Goal: Task Accomplishment & Management: Complete application form

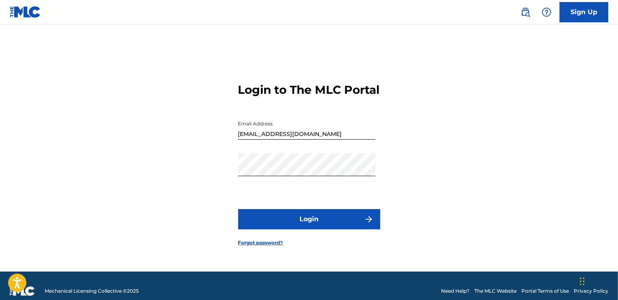
click at [321, 229] on button "Login" at bounding box center [309, 219] width 142 height 20
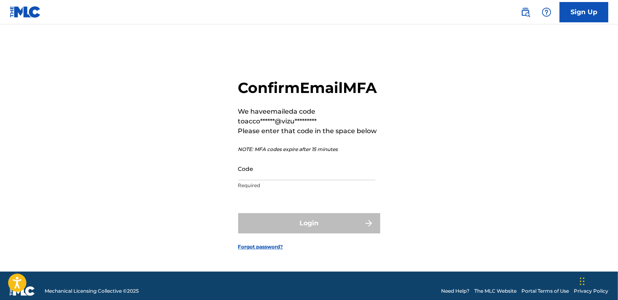
click at [315, 174] on input "Code" at bounding box center [306, 168] width 137 height 23
paste input "138606"
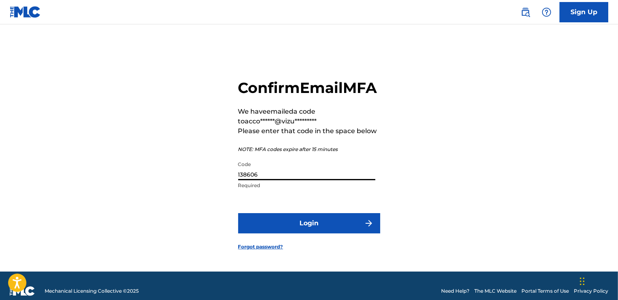
type input "138606"
click at [314, 233] on button "Login" at bounding box center [309, 223] width 142 height 20
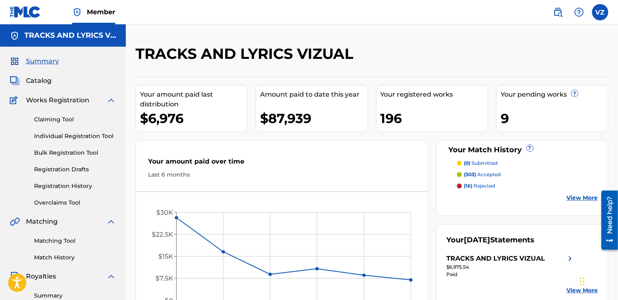
click at [83, 188] on link "Registration History" at bounding box center [75, 186] width 82 height 9
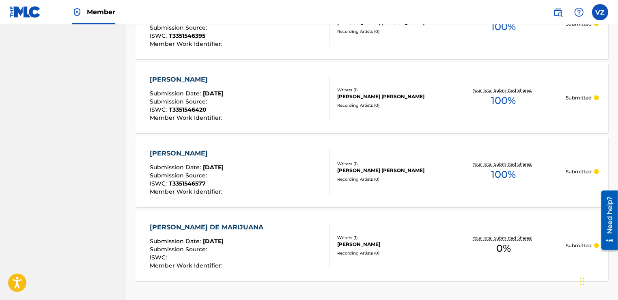
scroll to position [713, 0]
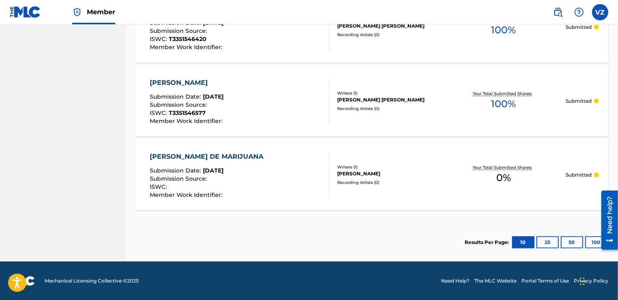
click at [471, 171] on div "Your Total Submitted Shares: 0 %" at bounding box center [503, 174] width 124 height 25
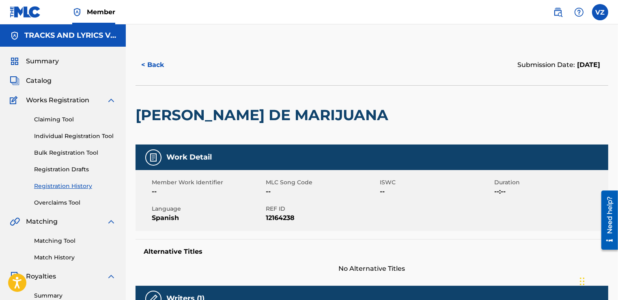
click at [75, 172] on link "Registration Drafts" at bounding box center [75, 169] width 82 height 9
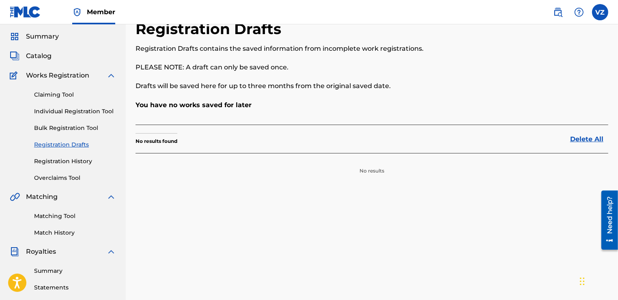
scroll to position [65, 0]
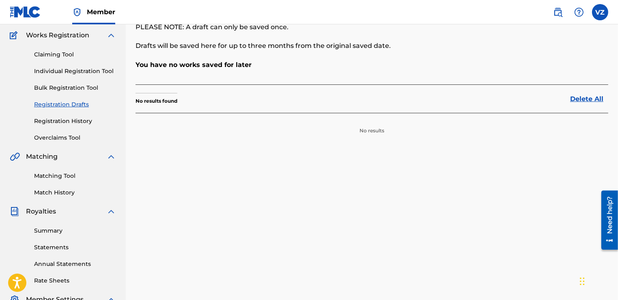
click at [68, 72] on link "Individual Registration Tool" at bounding box center [75, 71] width 82 height 9
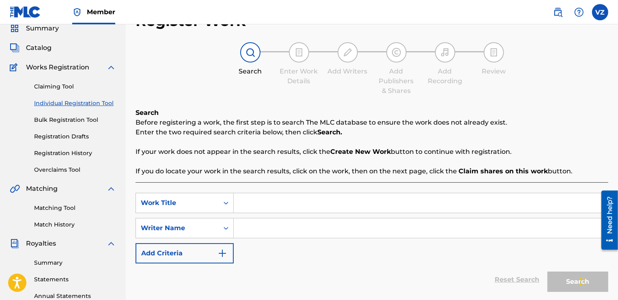
scroll to position [65, 0]
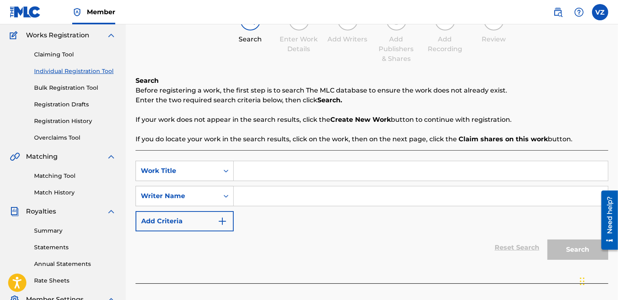
click at [284, 174] on input "Search Form" at bounding box center [421, 170] width 374 height 19
paste input "CONTRATO CON LA MUERTE"
type input "CONTRATO CON LA MUERTE"
click at [281, 190] on input "Search Form" at bounding box center [421, 195] width 374 height 19
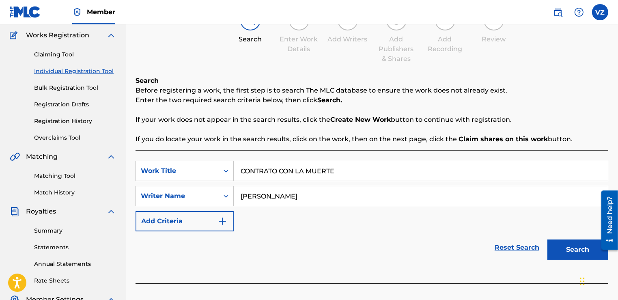
type input "[PERSON_NAME]"
click at [547, 239] on button "Search" at bounding box center [577, 249] width 61 height 20
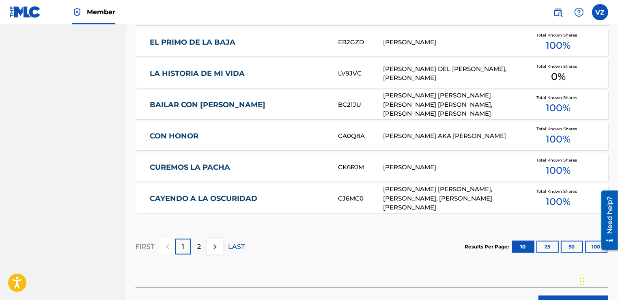
scroll to position [487, 0]
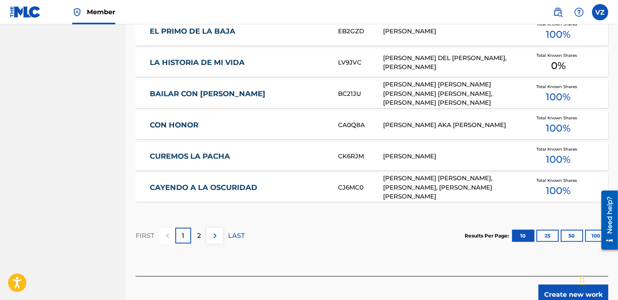
click at [196, 234] on div "2" at bounding box center [199, 236] width 16 height 16
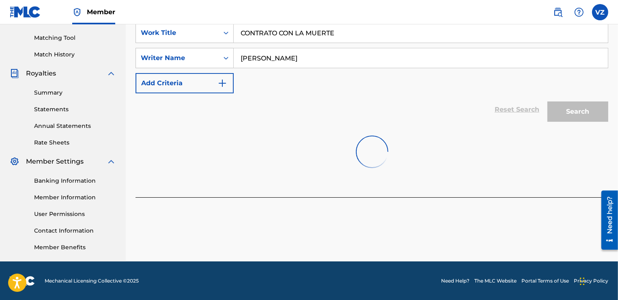
scroll to position [249, 0]
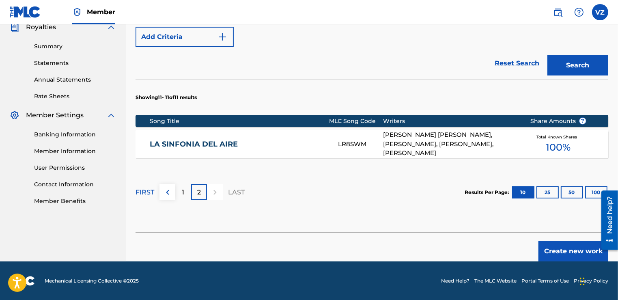
click at [572, 248] on button "Create new work" at bounding box center [573, 251] width 70 height 20
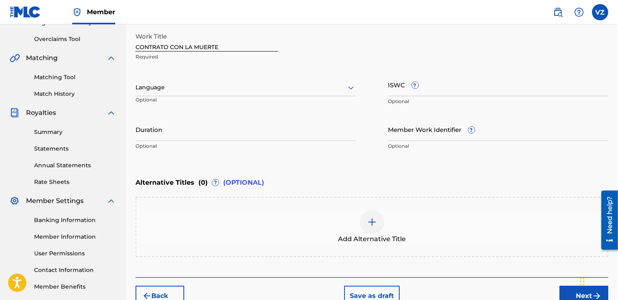
scroll to position [78, 0]
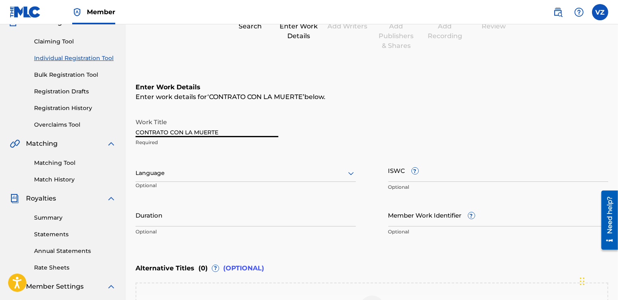
click at [220, 126] on input "CONTRATO CON LA MUERTE" at bounding box center [207, 125] width 143 height 23
drag, startPoint x: 230, startPoint y: 169, endPoint x: 230, endPoint y: 173, distance: 4.5
click at [230, 170] on div at bounding box center [246, 173] width 220 height 10
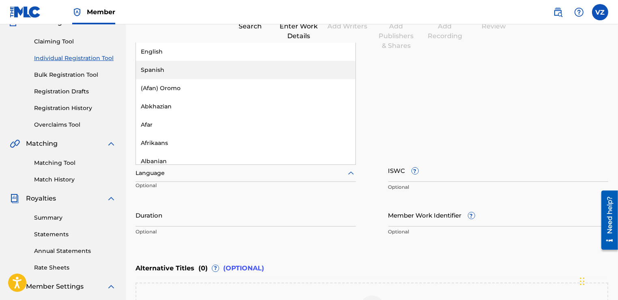
click at [183, 72] on div "Spanish" at bounding box center [246, 70] width 220 height 18
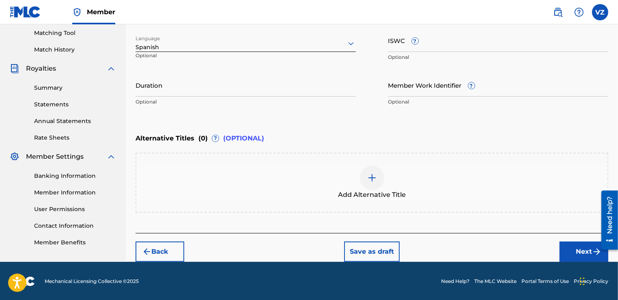
click at [579, 252] on button "Next" at bounding box center [584, 251] width 49 height 20
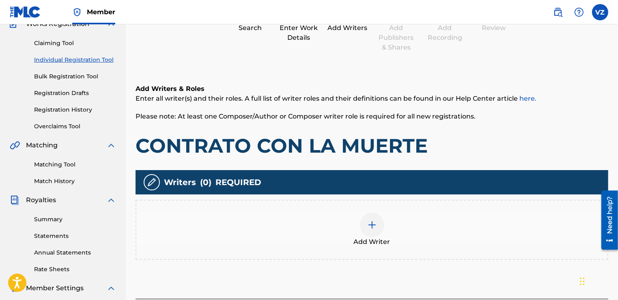
scroll to position [37, 0]
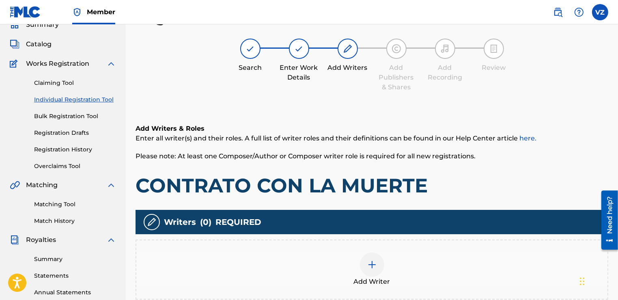
click at [379, 256] on div at bounding box center [372, 264] width 24 height 24
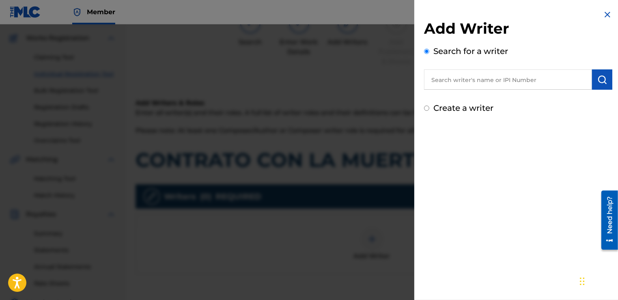
scroll to position [101, 0]
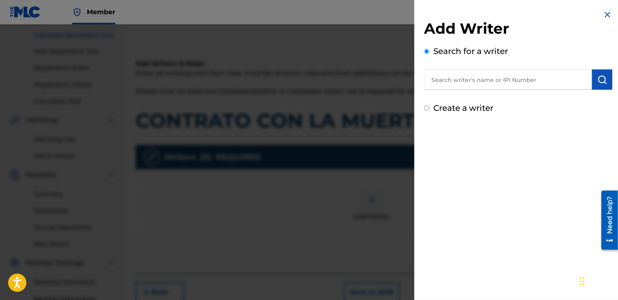
drag, startPoint x: 454, startPoint y: 77, endPoint x: 359, endPoint y: 87, distance: 95.9
click at [454, 77] on input "text" at bounding box center [508, 79] width 168 height 20
click at [536, 84] on input "text" at bounding box center [508, 79] width 168 height 20
paste input "00681435143"
type input "00681435143"
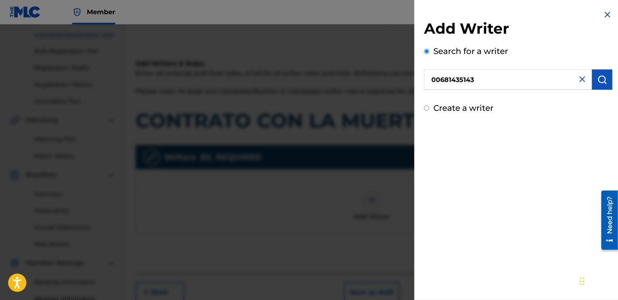
click at [601, 80] on img "submit" at bounding box center [602, 80] width 10 height 10
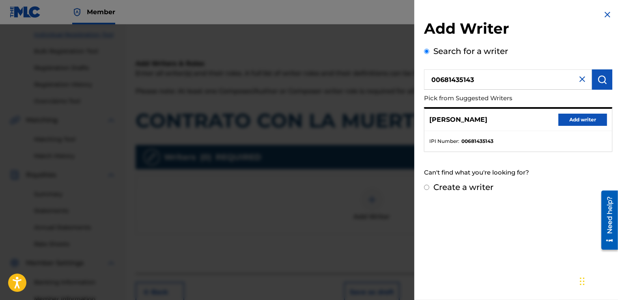
click at [583, 125] on button "Add writer" at bounding box center [582, 120] width 49 height 12
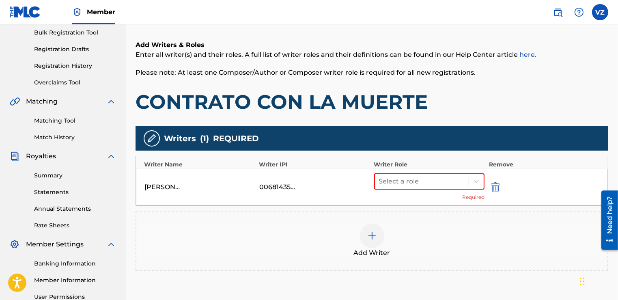
scroll to position [166, 0]
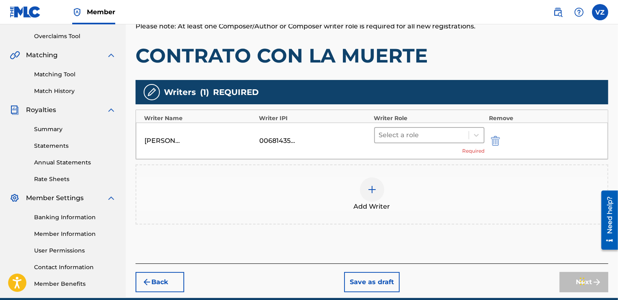
click at [457, 140] on div "Select a role" at bounding box center [422, 135] width 94 height 15
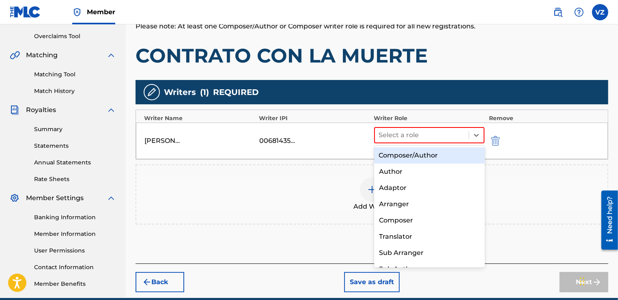
click at [455, 153] on div "Composer/Author" at bounding box center [429, 155] width 111 height 16
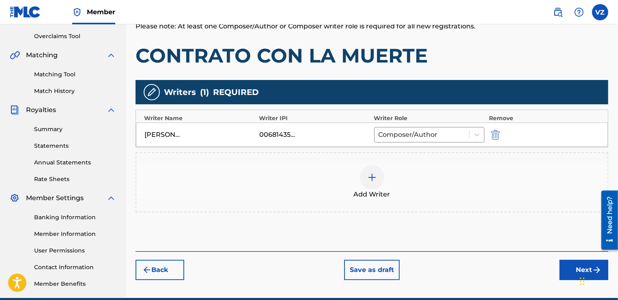
click at [575, 268] on button "Next" at bounding box center [584, 270] width 49 height 20
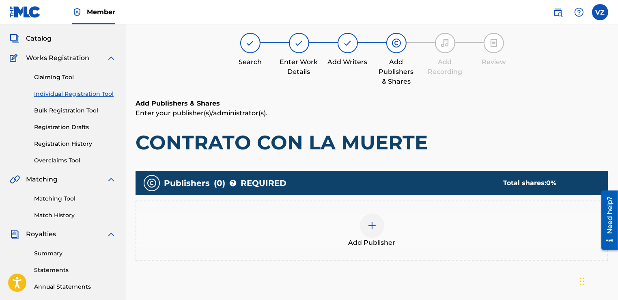
scroll to position [37, 0]
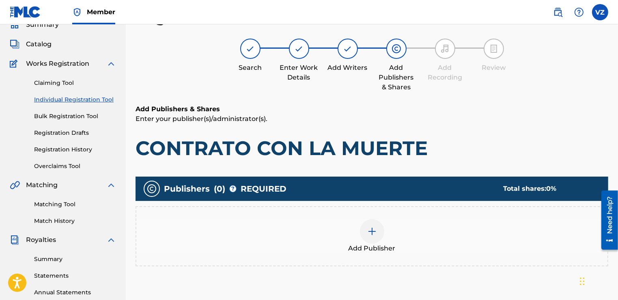
click at [381, 236] on div at bounding box center [372, 231] width 24 height 24
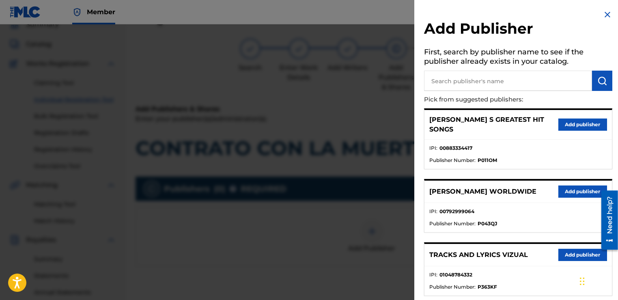
scroll to position [105, 0]
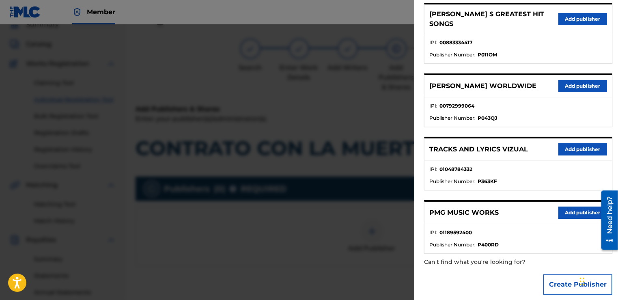
click at [566, 281] on button "Create Publisher" at bounding box center [577, 284] width 69 height 20
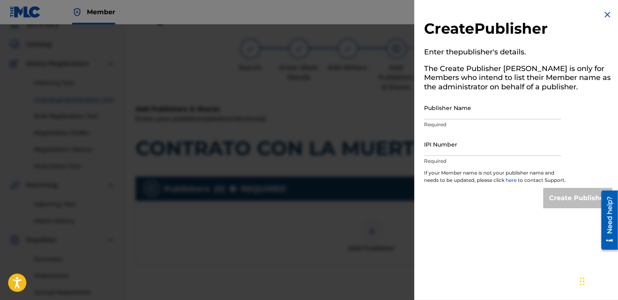
scroll to position [0, 0]
click at [469, 112] on input "Publisher Name" at bounding box center [492, 107] width 137 height 23
click at [452, 107] on input "Publisher Name" at bounding box center [492, 107] width 137 height 23
paste input "MUSICA AUTORIZADA PUBLISHING"
type input "MUSICA AUTORIZADA PUBLISHING"
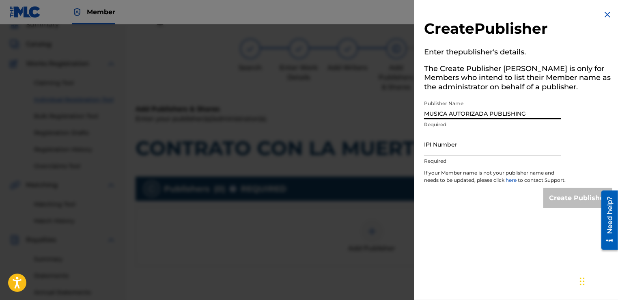
click at [519, 153] on input "IPI Number" at bounding box center [492, 144] width 137 height 23
paste input "1283112186"
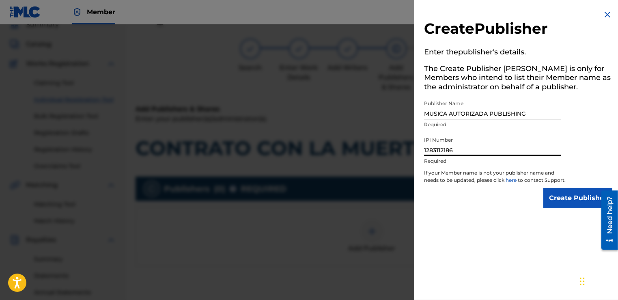
type input "1283112186"
click at [585, 204] on input "Create Publisher" at bounding box center [577, 198] width 69 height 20
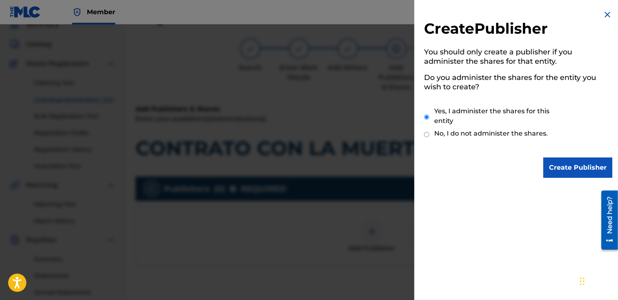
click at [581, 167] on input "Create Publisher" at bounding box center [577, 167] width 69 height 20
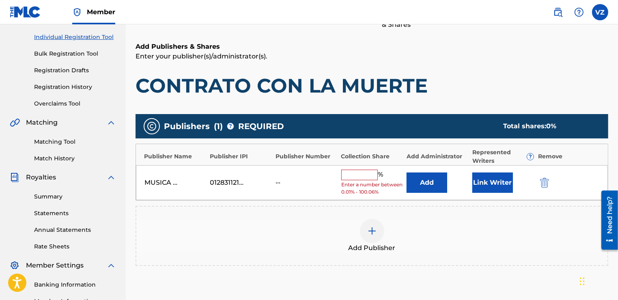
scroll to position [101, 0]
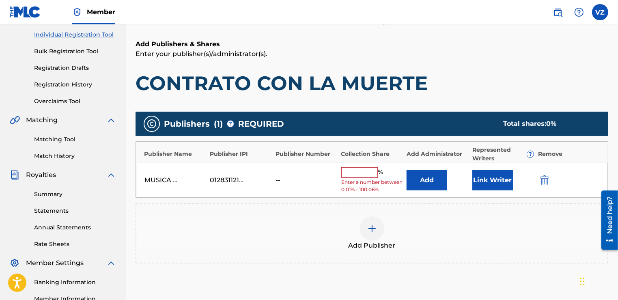
click at [368, 167] on input "text" at bounding box center [359, 172] width 37 height 11
type input "0"
click at [438, 174] on button "Add" at bounding box center [427, 180] width 41 height 20
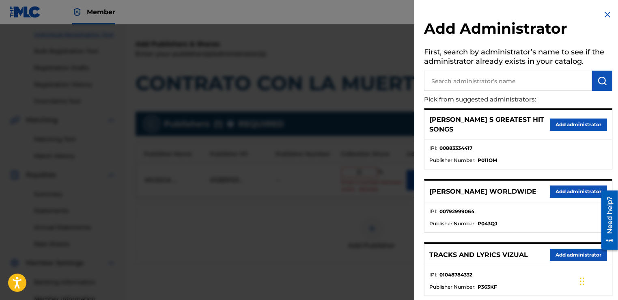
click at [579, 249] on button "Add administrator" at bounding box center [578, 255] width 57 height 12
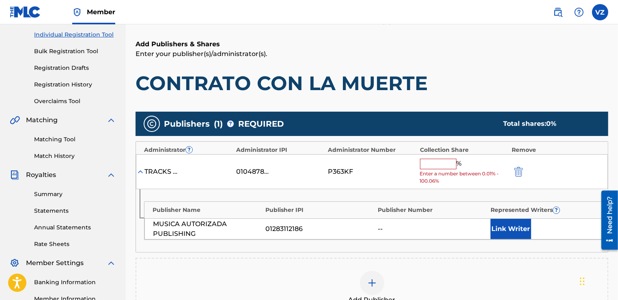
click at [445, 161] on input "text" at bounding box center [438, 164] width 37 height 11
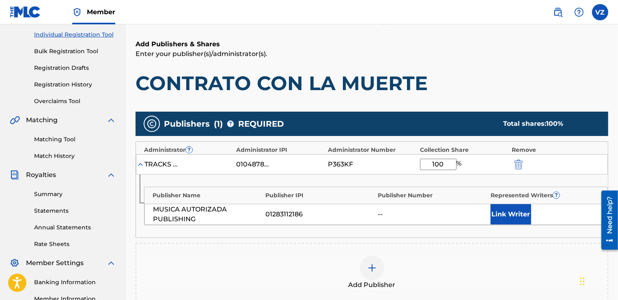
type input "100"
click at [521, 214] on button "Link Writer" at bounding box center [511, 214] width 41 height 20
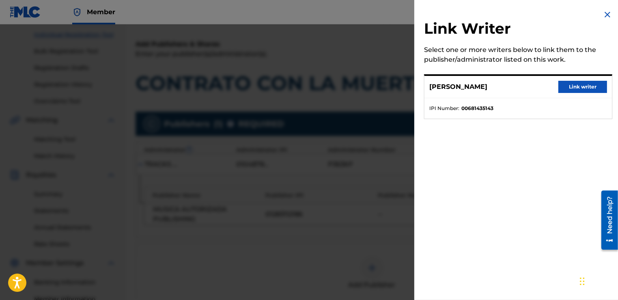
click at [589, 87] on button "Link writer" at bounding box center [582, 87] width 49 height 12
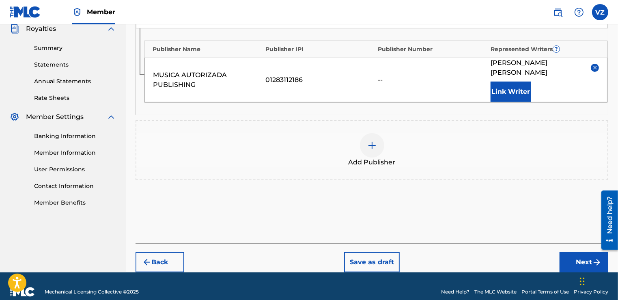
click at [581, 252] on button "Next" at bounding box center [584, 262] width 49 height 20
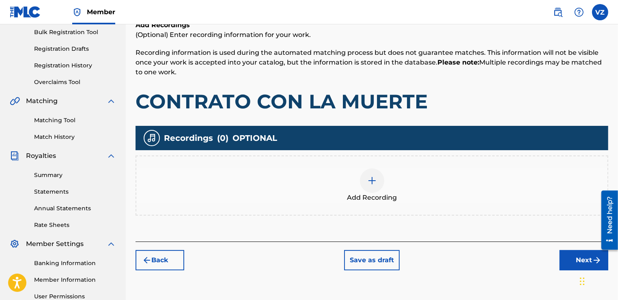
scroll to position [134, 0]
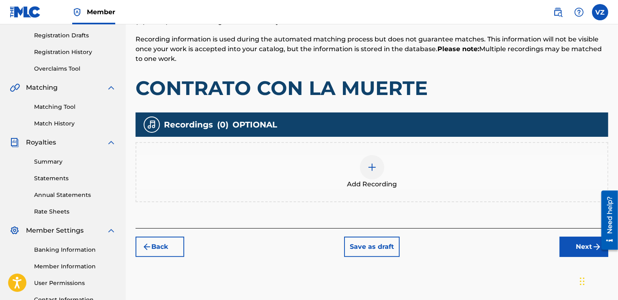
click at [576, 242] on button "Next" at bounding box center [584, 247] width 49 height 20
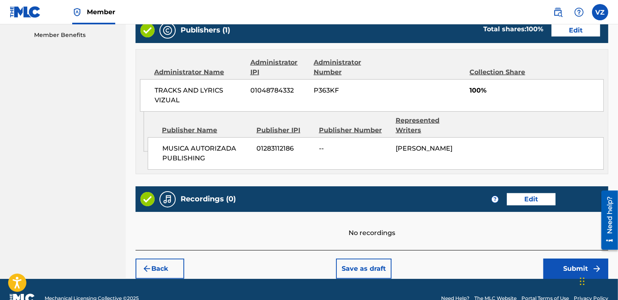
scroll to position [422, 0]
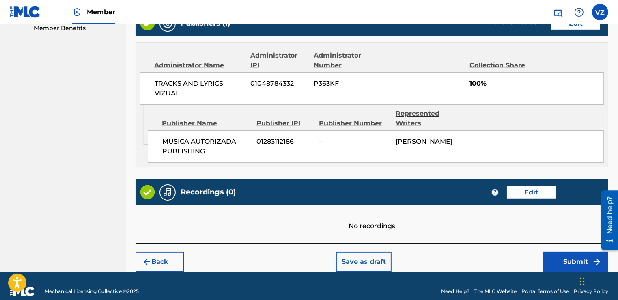
click at [573, 255] on button "Submit" at bounding box center [575, 262] width 65 height 20
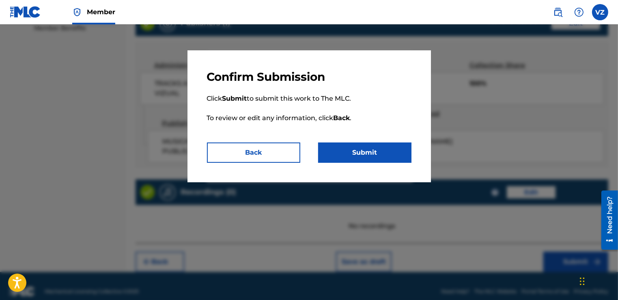
click at [407, 162] on button "Submit" at bounding box center [364, 152] width 93 height 20
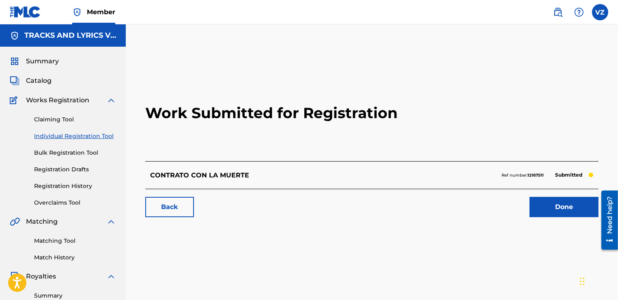
click at [575, 206] on link "Done" at bounding box center [564, 207] width 69 height 20
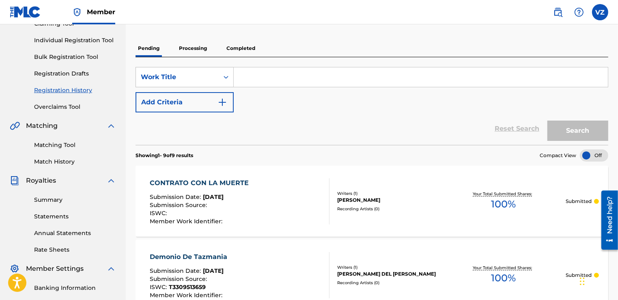
scroll to position [97, 0]
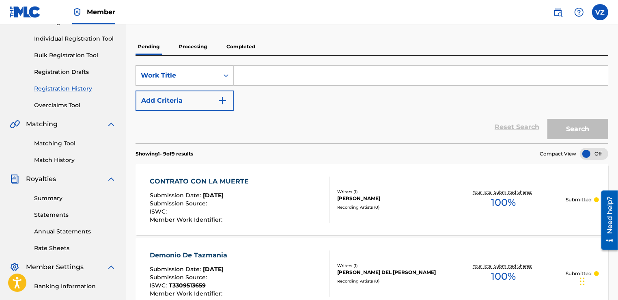
click at [79, 39] on link "Individual Registration Tool" at bounding box center [75, 38] width 82 height 9
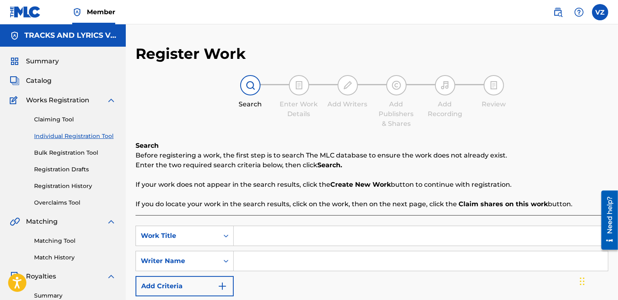
click at [265, 234] on input "Search Form" at bounding box center [421, 235] width 374 height 19
paste input "ME ESTABA ECHANDO UN PERICO"
type input "ME ESTABA ECHANDO UN PERICO"
click at [283, 259] on input "Search Form" at bounding box center [421, 260] width 374 height 19
paste input "[PERSON_NAME]"
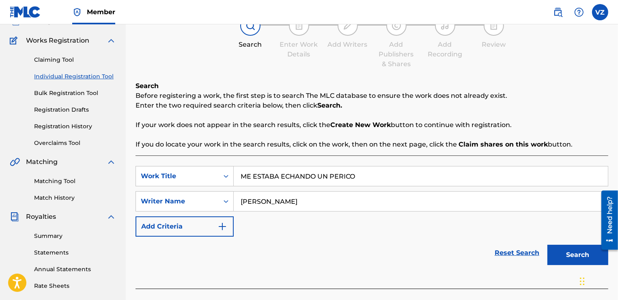
scroll to position [130, 0]
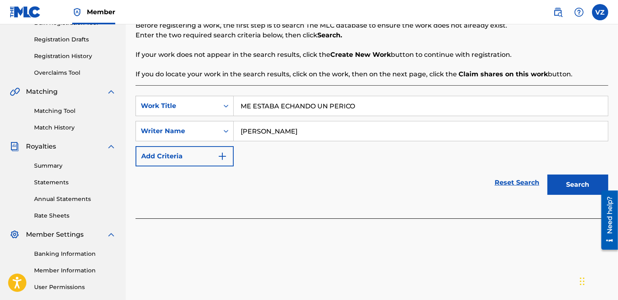
type input "[PERSON_NAME]"
click at [566, 185] on button "Search" at bounding box center [577, 184] width 61 height 20
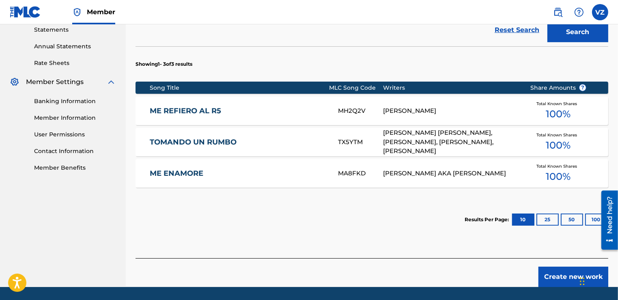
scroll to position [292, 0]
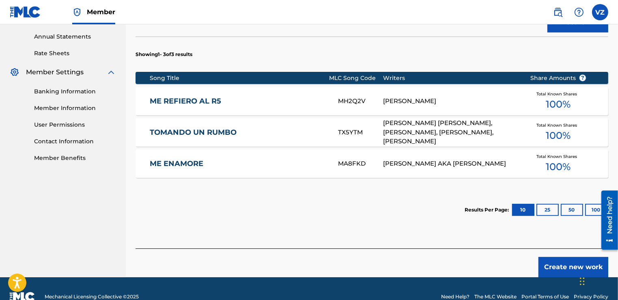
click at [575, 266] on button "Create new work" at bounding box center [573, 267] width 70 height 20
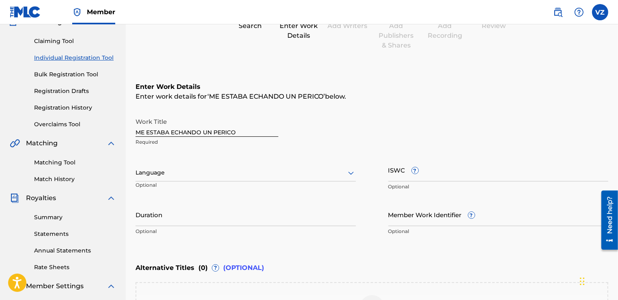
scroll to position [13, 0]
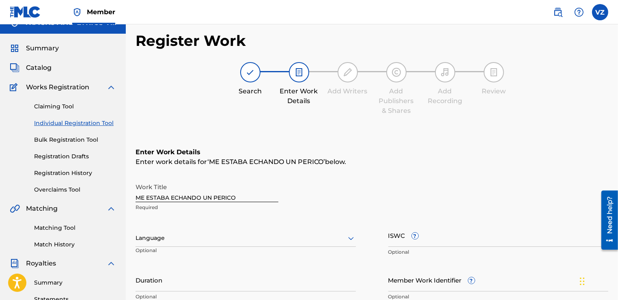
click at [254, 193] on input "ME ESTABA ECHANDO UN PERICO" at bounding box center [207, 190] width 143 height 23
click at [343, 169] on div "Enter Work Details Enter work details for ‘ ME ESTABA ECHANDO UN PERICO ’ below…" at bounding box center [372, 226] width 473 height 196
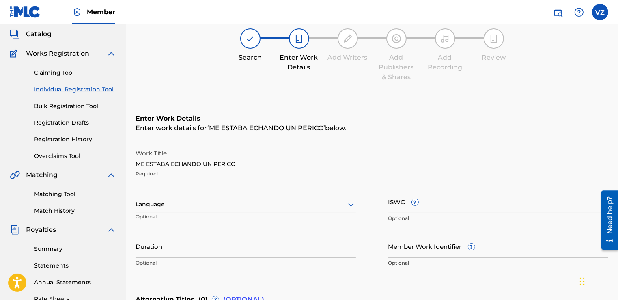
scroll to position [110, 0]
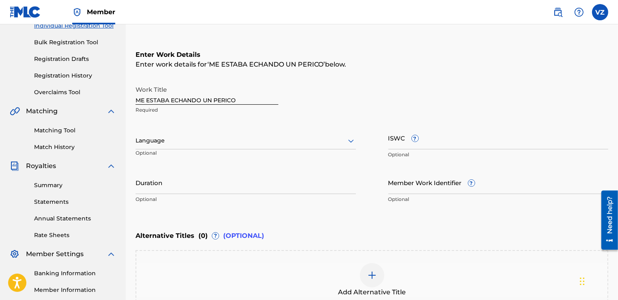
click at [305, 138] on div at bounding box center [246, 141] width 220 height 10
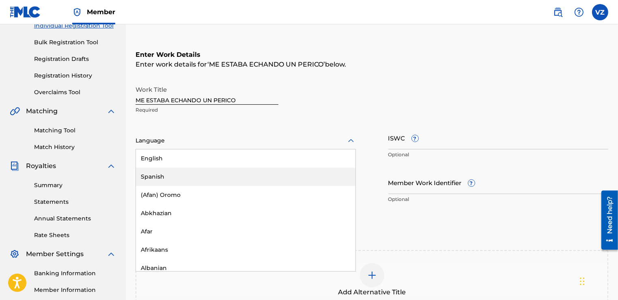
click at [279, 180] on div "Spanish" at bounding box center [246, 177] width 220 height 18
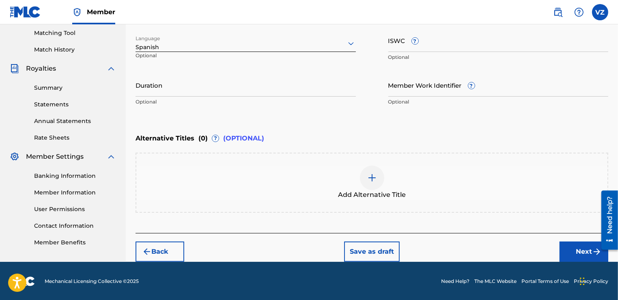
click at [575, 248] on button "Next" at bounding box center [584, 251] width 49 height 20
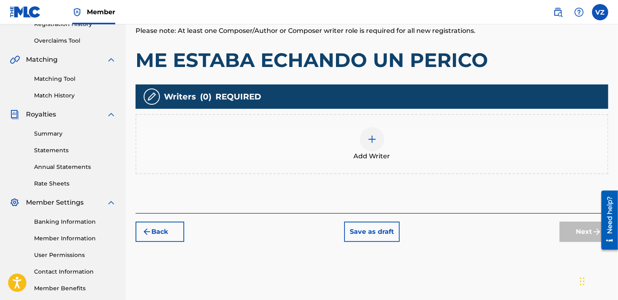
scroll to position [166, 0]
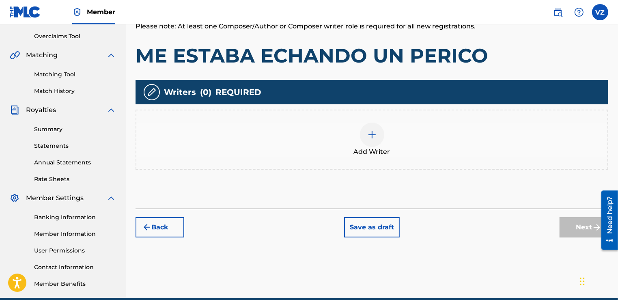
click at [375, 147] on span "Add Writer" at bounding box center [372, 152] width 37 height 10
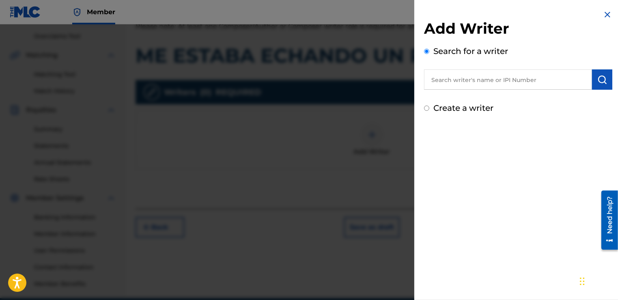
click at [471, 83] on input "text" at bounding box center [508, 79] width 168 height 20
drag, startPoint x: 487, startPoint y: 85, endPoint x: 494, endPoint y: 84, distance: 7.3
click at [487, 85] on input "text" at bounding box center [508, 79] width 168 height 20
paste input "00681435143"
type input "00681435143"
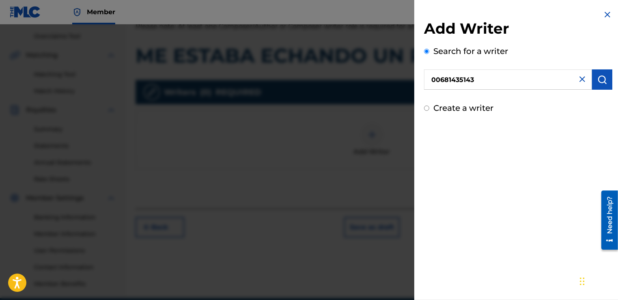
click at [597, 83] on img "submit" at bounding box center [602, 80] width 10 height 10
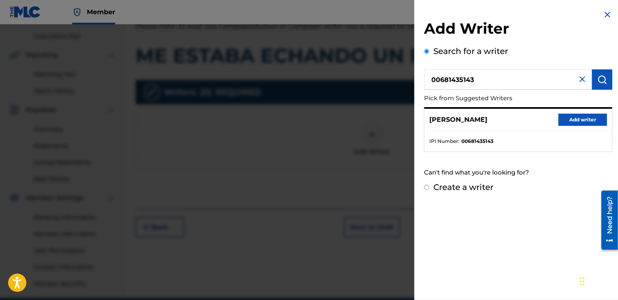
click at [586, 119] on button "Add writer" at bounding box center [582, 120] width 49 height 12
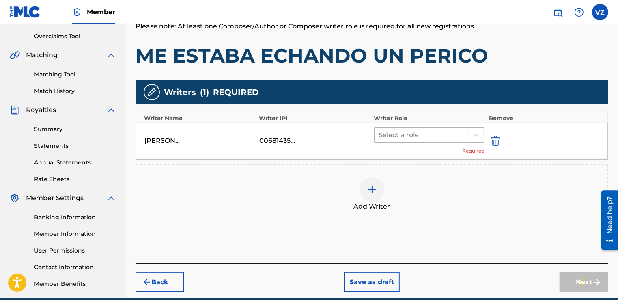
click at [462, 135] on div at bounding box center [422, 134] width 86 height 11
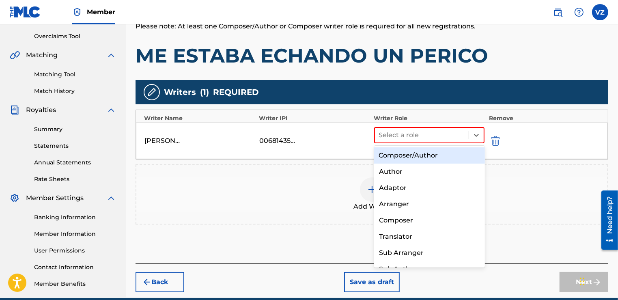
click at [458, 157] on div "Composer/Author" at bounding box center [429, 155] width 111 height 16
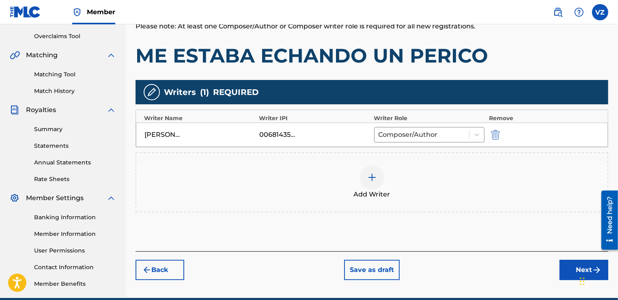
click at [533, 187] on div "Add Writer" at bounding box center [371, 182] width 471 height 34
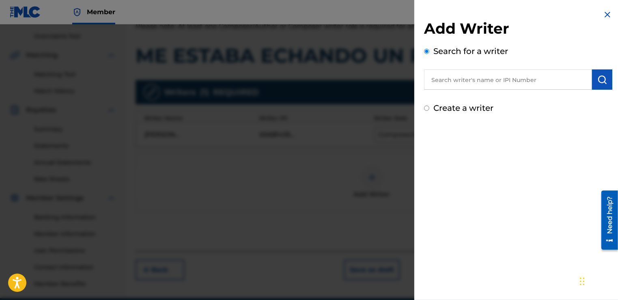
click at [608, 10] on img at bounding box center [608, 15] width 10 height 10
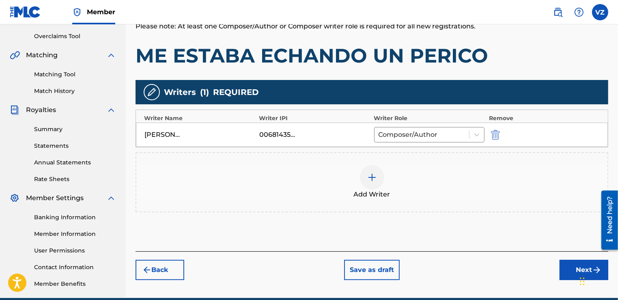
click at [571, 279] on div "Register Work Search Enter Work Details Add Writers Add Publishers & Shares Add…" at bounding box center [372, 88] width 492 height 420
click at [573, 277] on button "Next" at bounding box center [584, 270] width 49 height 20
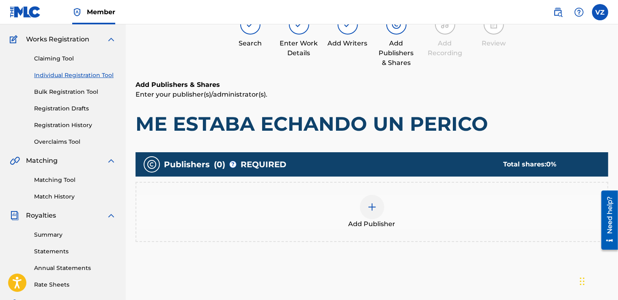
scroll to position [37, 0]
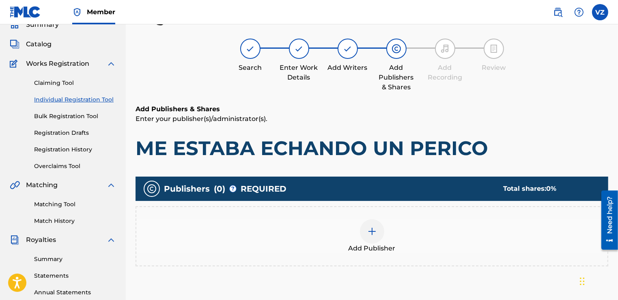
click at [370, 231] on img at bounding box center [372, 231] width 10 height 10
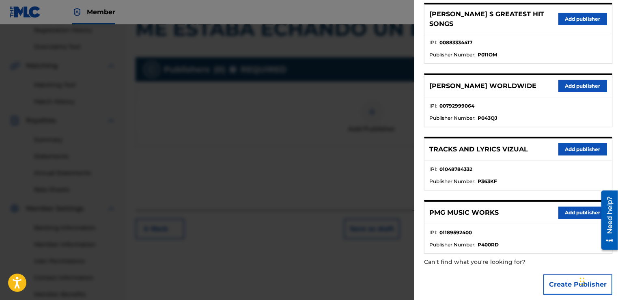
scroll to position [203, 0]
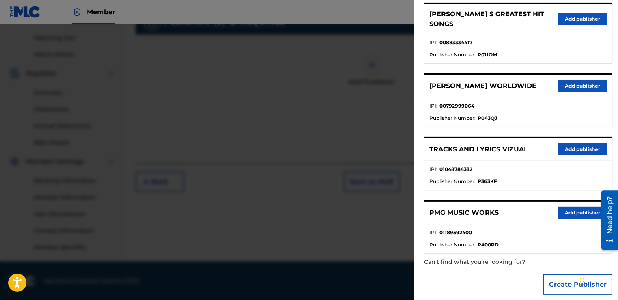
click at [569, 280] on button "Create Publisher" at bounding box center [577, 284] width 69 height 20
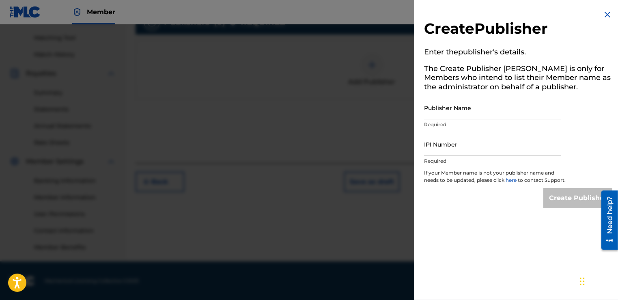
scroll to position [0, 0]
click at [500, 112] on input "Publisher Name" at bounding box center [492, 107] width 137 height 23
paste input "MUSICA AUTORIZADA PUBLISHING"
type input "MUSICA AUTORIZADA PUBLISHING"
click at [487, 151] on input "IPI Number" at bounding box center [492, 144] width 137 height 23
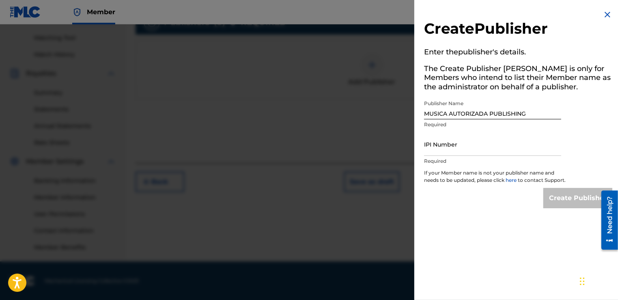
paste input "01283112186"
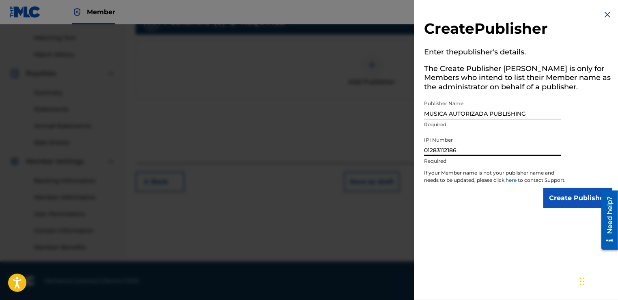
type input "01283112186"
click at [555, 203] on input "Create Publisher" at bounding box center [577, 198] width 69 height 20
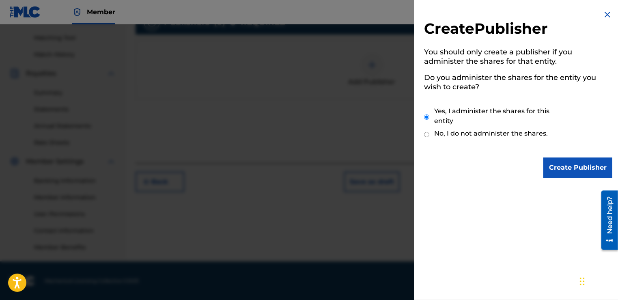
click at [566, 174] on input "Create Publisher" at bounding box center [577, 167] width 69 height 20
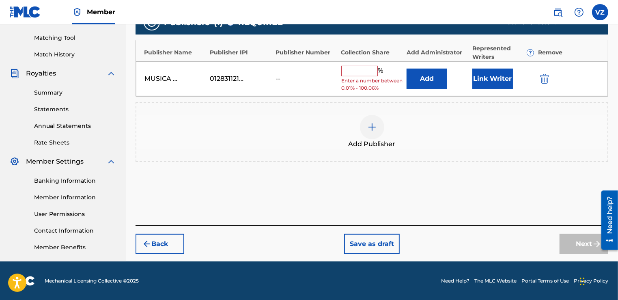
click at [368, 78] on span "Enter a number between 0.01% - 100.06%" at bounding box center [372, 84] width 62 height 15
click at [368, 73] on input "text" at bounding box center [359, 71] width 37 height 11
type input "0"
click at [432, 81] on button "Add" at bounding box center [427, 79] width 41 height 20
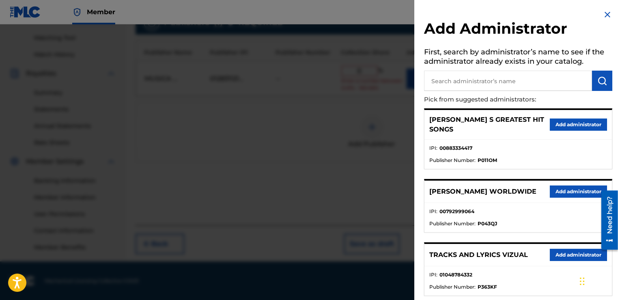
click at [581, 249] on button "Add administrator" at bounding box center [578, 255] width 57 height 12
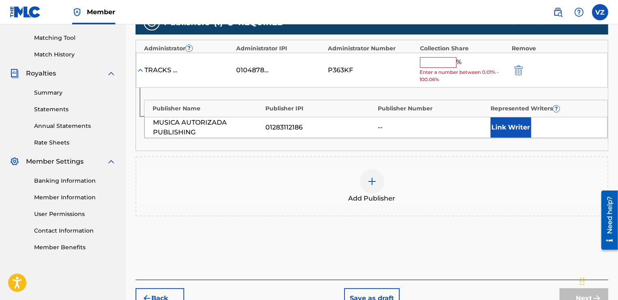
click at [443, 62] on input "text" at bounding box center [438, 62] width 37 height 11
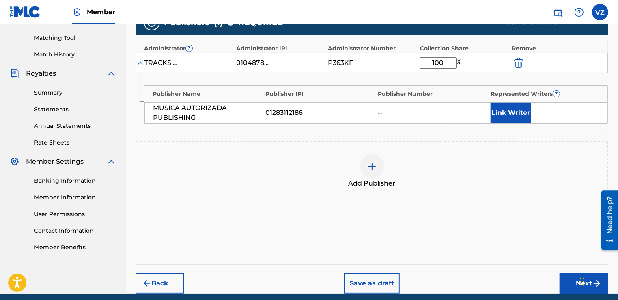
type input "100"
click at [502, 110] on button "Link Writer" at bounding box center [511, 113] width 41 height 20
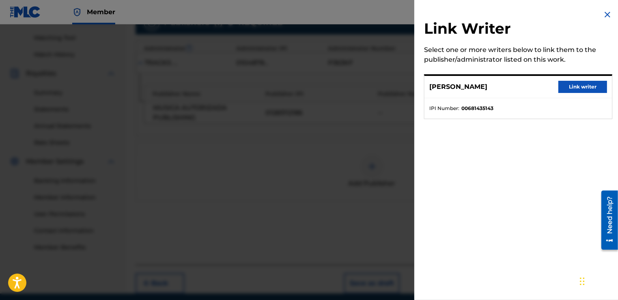
click at [577, 89] on button "Link writer" at bounding box center [582, 87] width 49 height 12
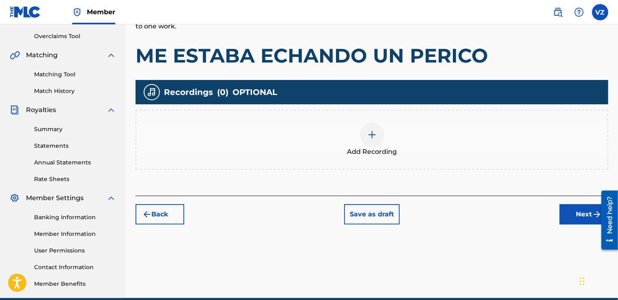
click at [580, 216] on button "Next" at bounding box center [584, 214] width 49 height 20
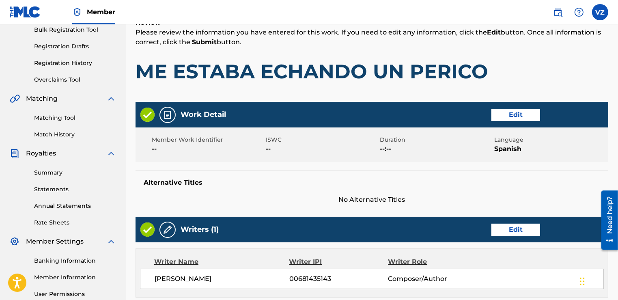
scroll to position [69, 0]
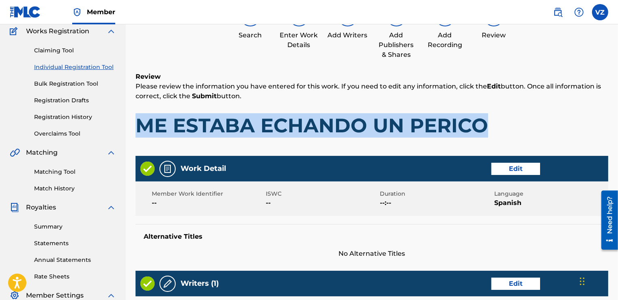
drag, startPoint x: 484, startPoint y: 129, endPoint x: 134, endPoint y: 124, distance: 350.2
click at [134, 124] on div "Register Work Search Enter Work Details Add Writers Add Publishers & Shares Add…" at bounding box center [372, 300] width 492 height 649
copy h1 "ME ESTABA ECHANDO UN PERICO"
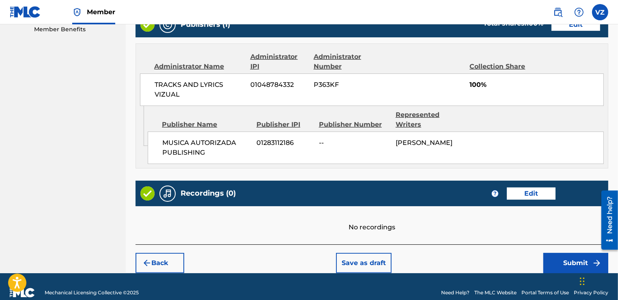
scroll to position [422, 0]
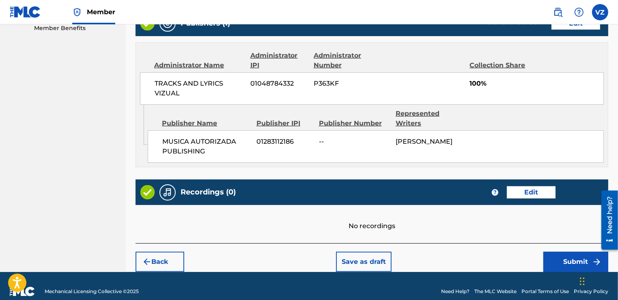
click at [572, 252] on button "Submit" at bounding box center [575, 262] width 65 height 20
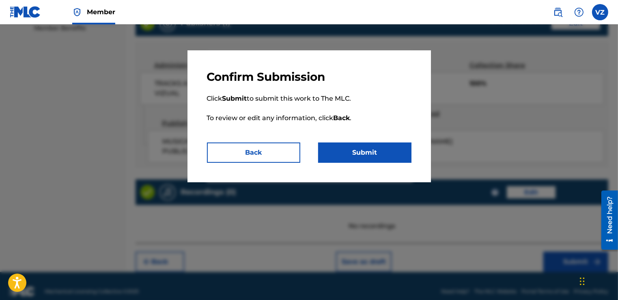
click at [370, 146] on button "Submit" at bounding box center [364, 152] width 93 height 20
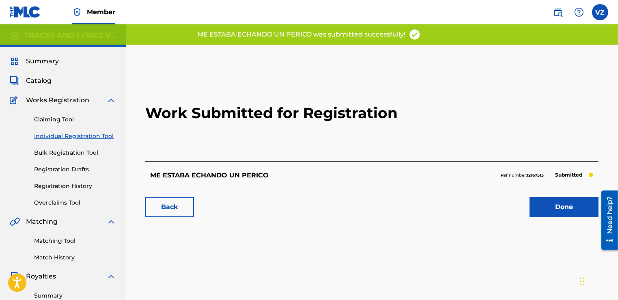
click at [561, 208] on link "Done" at bounding box center [564, 207] width 69 height 20
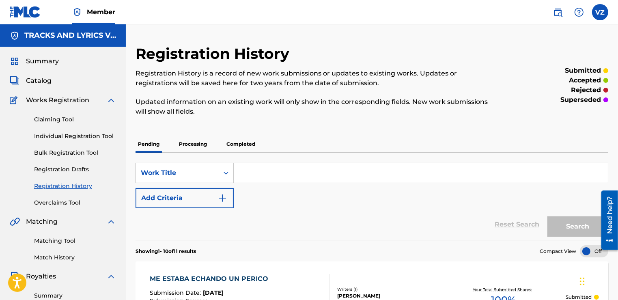
click at [83, 136] on link "Individual Registration Tool" at bounding box center [75, 136] width 82 height 9
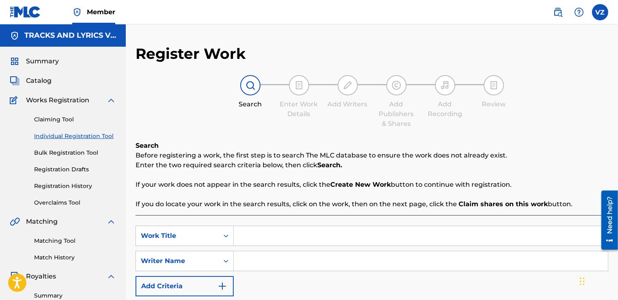
click at [355, 232] on input "Search Form" at bounding box center [421, 235] width 374 height 19
paste input "El Compa 1"
type input "El Compa 1"
click at [288, 248] on div "SearchWithCriteriaae1e998e-058b-40f6-a44a-5ce5bf718afb Work Title El Compa 1 Se…" at bounding box center [372, 261] width 473 height 71
click at [273, 259] on input "Search Form" at bounding box center [421, 260] width 374 height 19
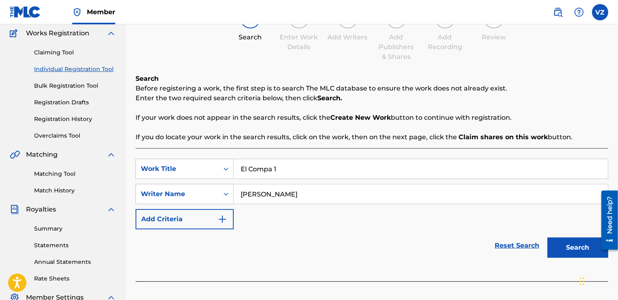
scroll to position [130, 0]
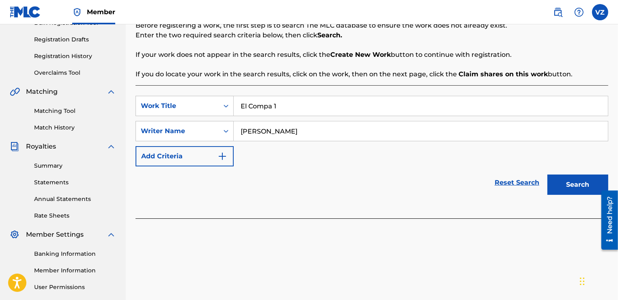
type input "[PERSON_NAME]"
click at [592, 183] on button "Search" at bounding box center [577, 184] width 61 height 20
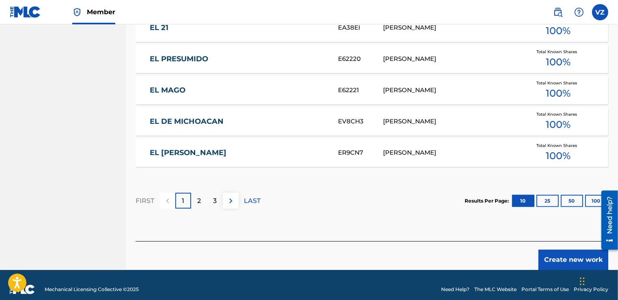
scroll to position [530, 0]
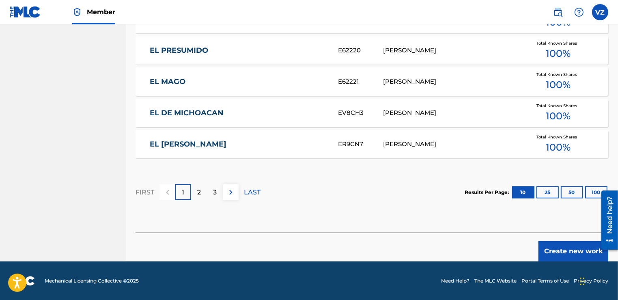
click at [598, 194] on div at bounding box center [606, 219] width 23 height 65
click at [596, 189] on div at bounding box center [606, 219] width 23 height 65
click at [591, 194] on button "100" at bounding box center [596, 192] width 22 height 12
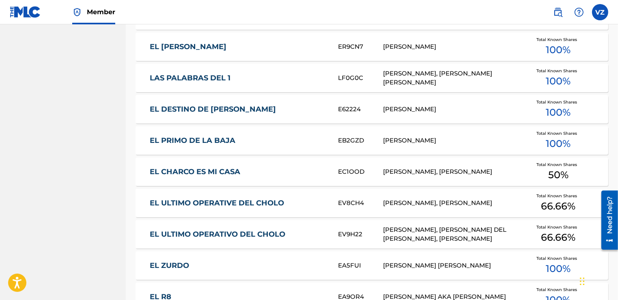
scroll to position [660, 0]
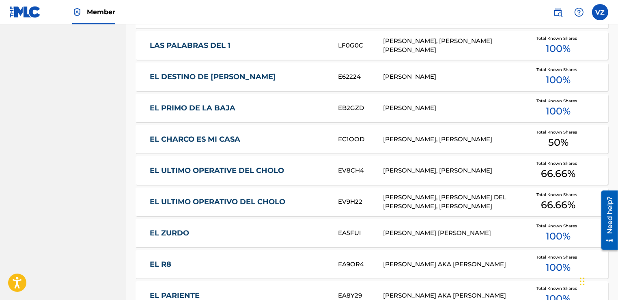
click at [474, 137] on div "[PERSON_NAME], [PERSON_NAME]" at bounding box center [450, 139] width 135 height 9
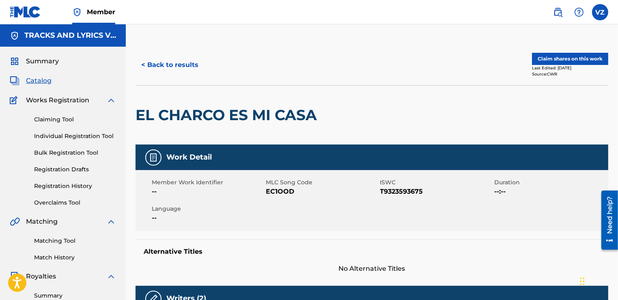
click at [159, 60] on button "< Back to results" at bounding box center [170, 65] width 69 height 20
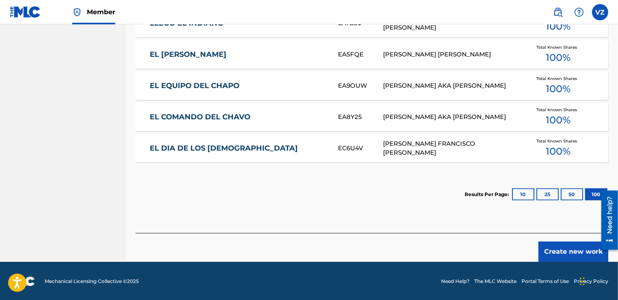
scroll to position [1152, 0]
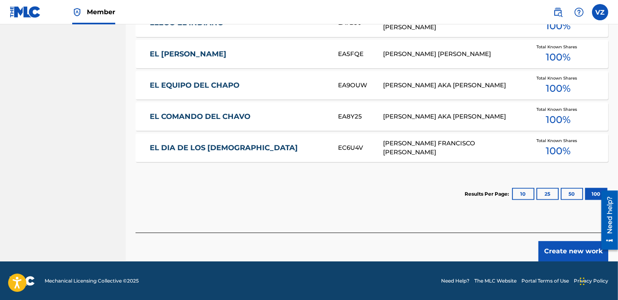
click at [567, 249] on button "Create new work" at bounding box center [573, 251] width 70 height 20
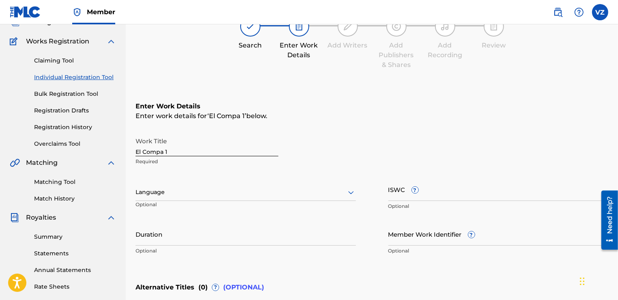
scroll to position [45, 0]
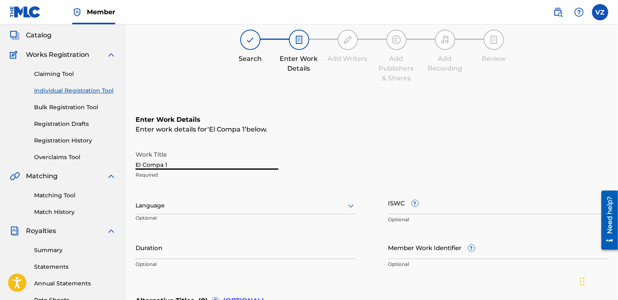
click at [232, 159] on input "El Compa 1" at bounding box center [207, 157] width 143 height 23
click at [258, 204] on div at bounding box center [246, 205] width 220 height 10
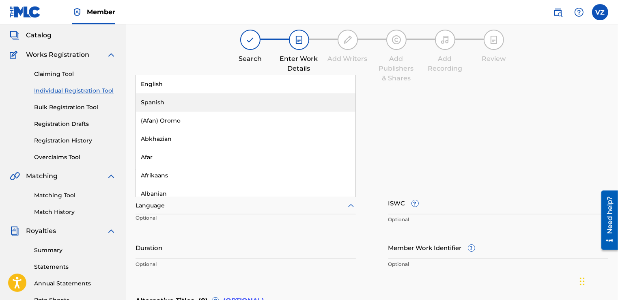
click at [219, 106] on div "Spanish" at bounding box center [246, 102] width 220 height 18
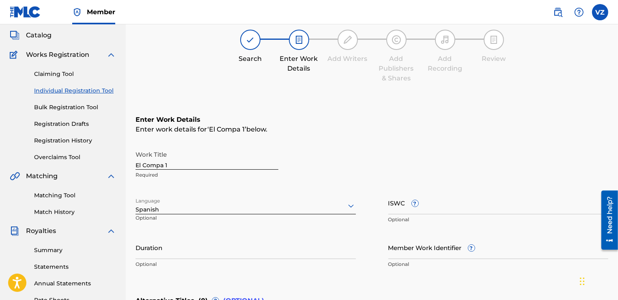
click at [437, 209] on input "ISWC ?" at bounding box center [498, 202] width 220 height 23
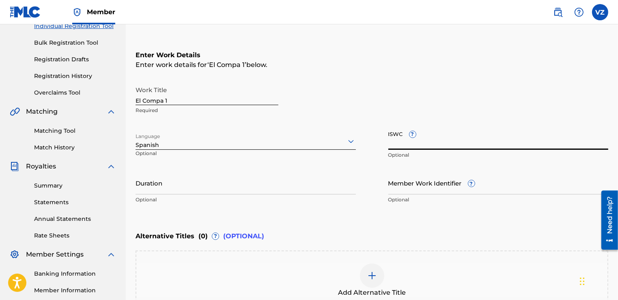
scroll to position [110, 0]
click at [234, 105] on div "Work Title El Compa 1 Required" at bounding box center [207, 100] width 143 height 37
click at [235, 102] on input "El Compa 1" at bounding box center [207, 93] width 143 height 23
click at [447, 89] on div "Work Title El Compa 1 Required" at bounding box center [372, 100] width 473 height 37
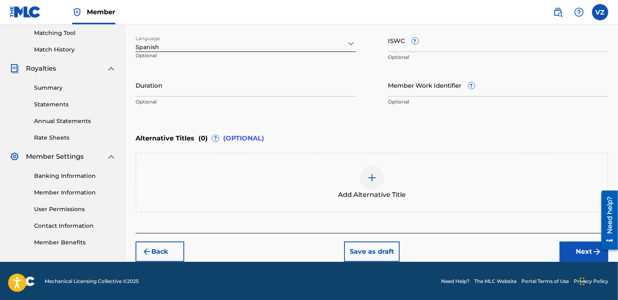
click at [581, 253] on button "Next" at bounding box center [584, 251] width 49 height 20
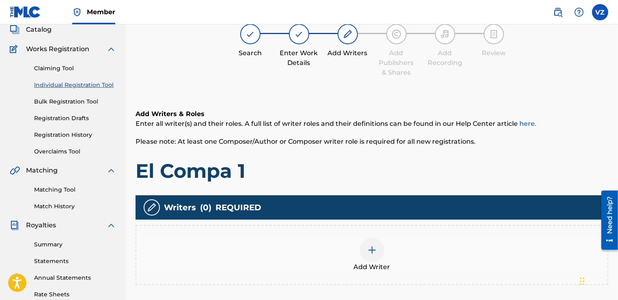
scroll to position [37, 0]
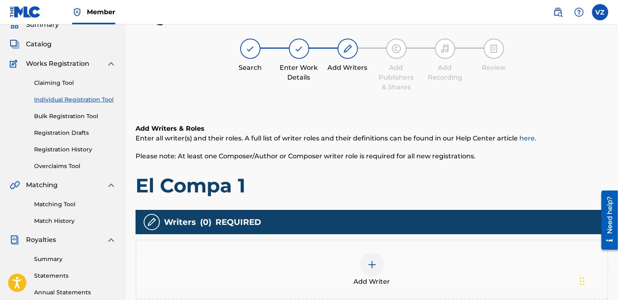
click at [374, 253] on div at bounding box center [372, 264] width 24 height 24
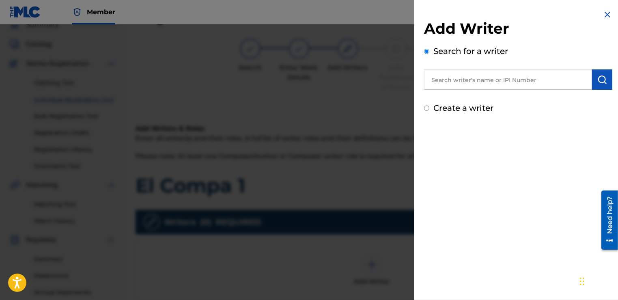
click at [519, 80] on input "text" at bounding box center [508, 79] width 168 height 20
paste input "00681435143"
type input "00681435143"
click at [598, 83] on img "submit" at bounding box center [602, 80] width 10 height 10
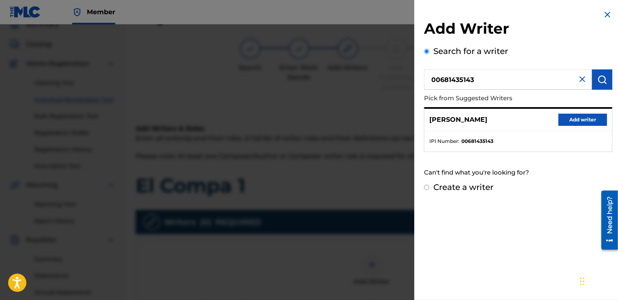
click at [590, 117] on button "Add writer" at bounding box center [582, 120] width 49 height 12
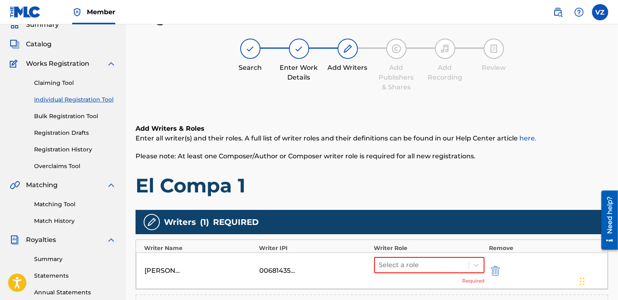
scroll to position [166, 0]
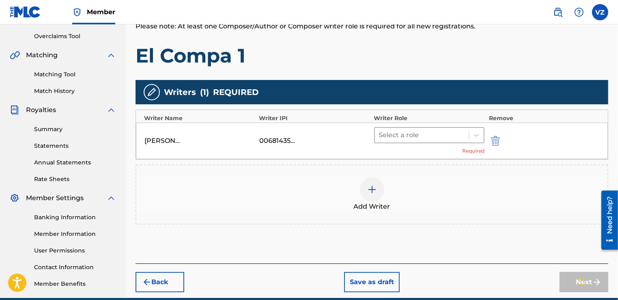
click at [443, 138] on div at bounding box center [422, 134] width 86 height 11
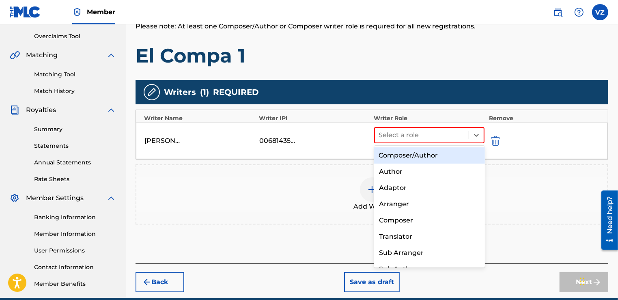
click at [444, 157] on div "Composer/Author" at bounding box center [429, 155] width 111 height 16
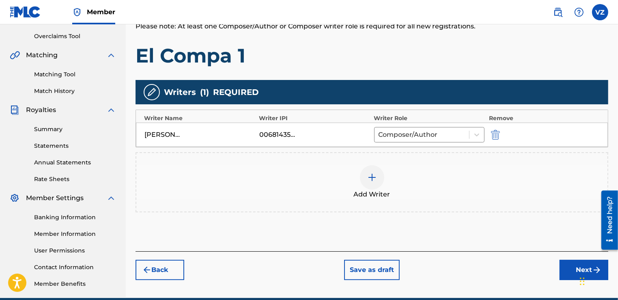
click at [570, 274] on button "Next" at bounding box center [584, 270] width 49 height 20
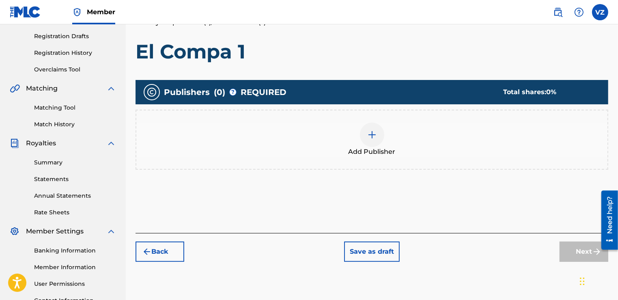
scroll to position [37, 0]
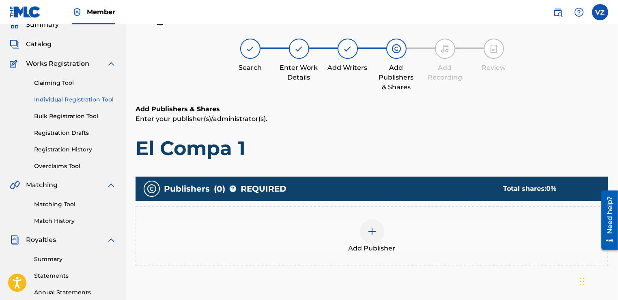
click at [376, 233] on img at bounding box center [372, 231] width 10 height 10
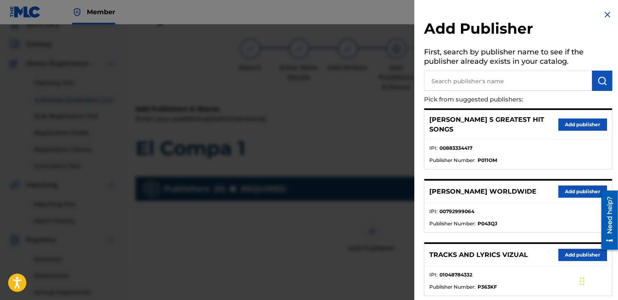
click at [478, 84] on input "text" at bounding box center [508, 81] width 168 height 20
type input "musica autorizada"
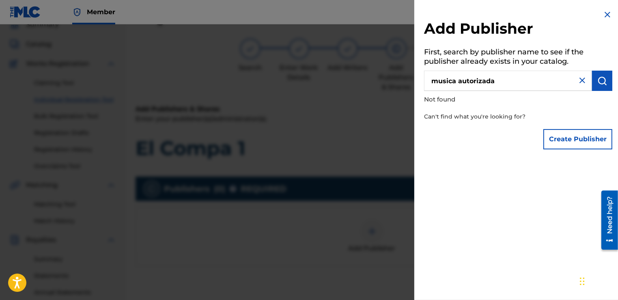
click at [588, 133] on button "Create Publisher" at bounding box center [577, 139] width 69 height 20
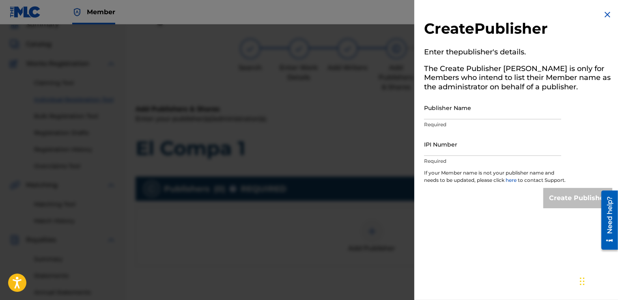
click at [487, 111] on input "Publisher Name" at bounding box center [492, 107] width 137 height 23
paste input "MUSICA AUTORIZADA PUBLISHING"
type input "MUSICA AUTORIZADA PUBLISHING"
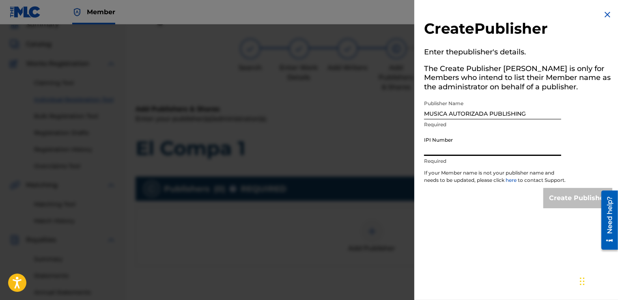
click at [477, 146] on input "IPI Number" at bounding box center [492, 144] width 137 height 23
drag, startPoint x: 447, startPoint y: 147, endPoint x: 337, endPoint y: 151, distance: 109.6
click at [347, 149] on div "Create Publisher Enter the publisher 's details. The Create Publisher button is…" at bounding box center [309, 162] width 618 height 276
paste input
click at [438, 150] on input "01283112186" at bounding box center [492, 144] width 137 height 23
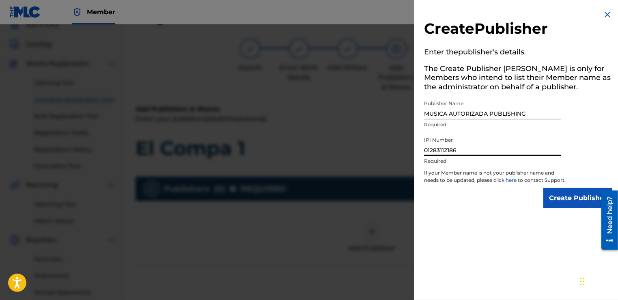
type input "01283112186"
click at [575, 203] on input "Create Publisher" at bounding box center [577, 198] width 69 height 20
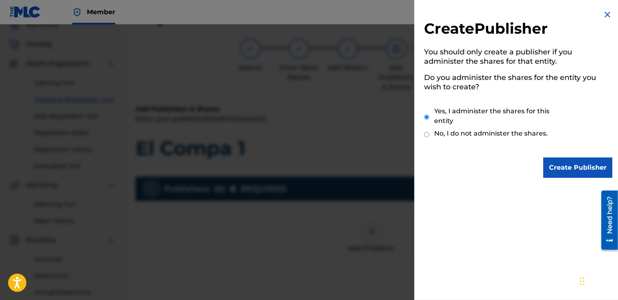
click at [580, 167] on input "Create Publisher" at bounding box center [577, 167] width 69 height 20
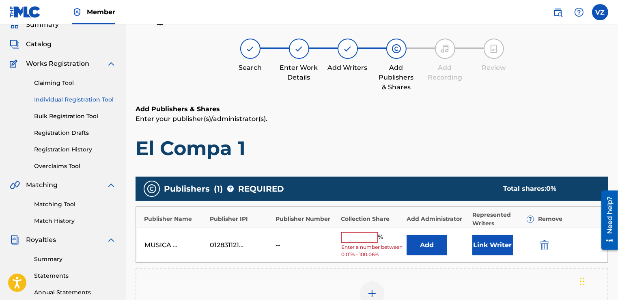
click at [359, 239] on input "text" at bounding box center [359, 237] width 37 height 11
type input "0"
click at [411, 243] on button "Add" at bounding box center [427, 245] width 41 height 20
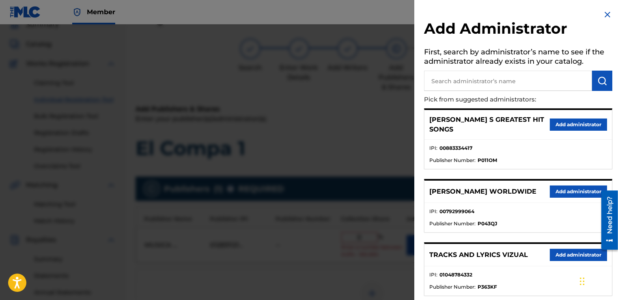
click at [551, 249] on button "Add administrator" at bounding box center [578, 255] width 57 height 12
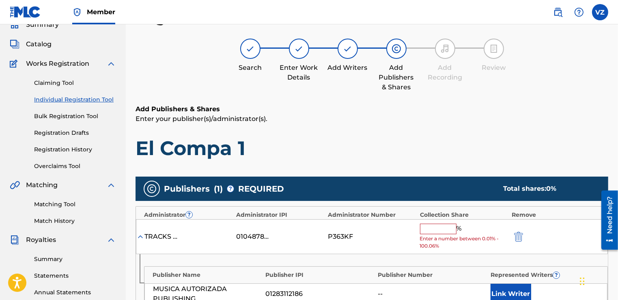
click at [456, 225] on input "text" at bounding box center [438, 229] width 37 height 11
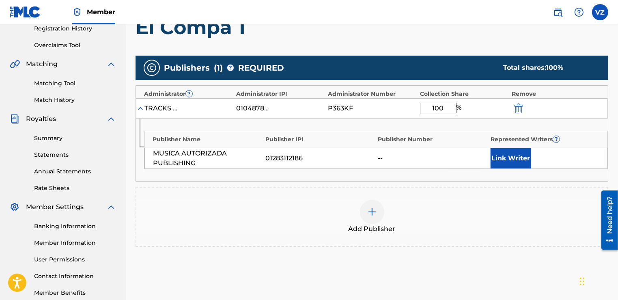
scroll to position [162, 0]
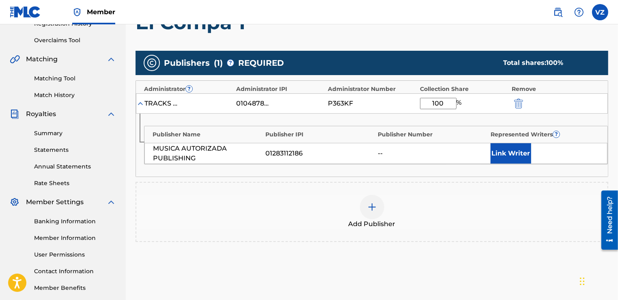
type input "100"
click at [521, 162] on button "Link Writer" at bounding box center [511, 153] width 41 height 20
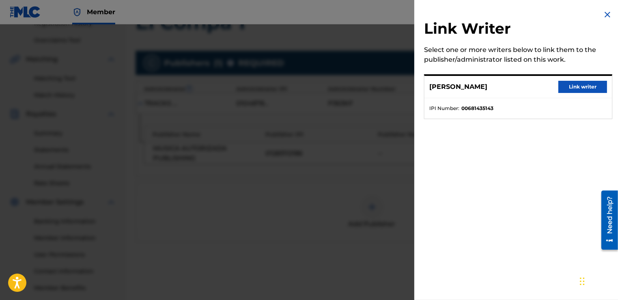
click at [585, 88] on button "Link writer" at bounding box center [582, 87] width 49 height 12
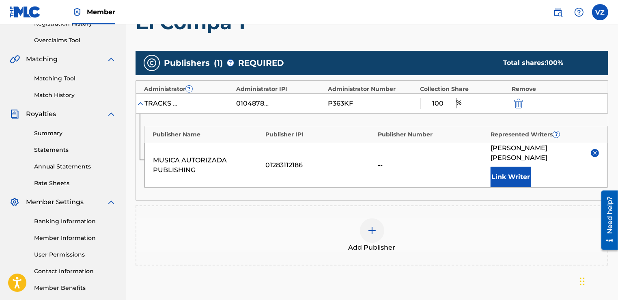
click at [499, 236] on div "Add Publisher" at bounding box center [371, 235] width 471 height 34
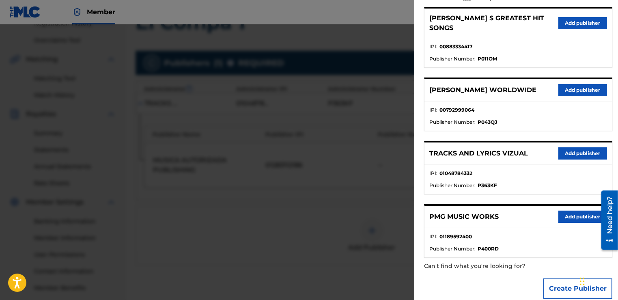
scroll to position [105, 0]
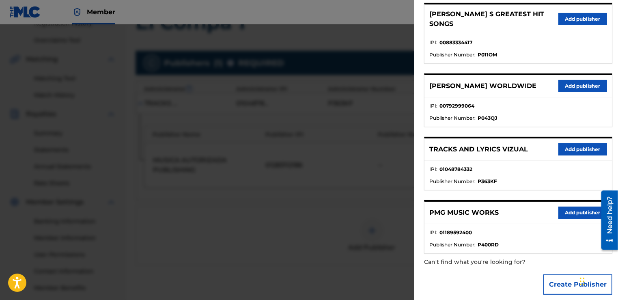
click at [323, 291] on div at bounding box center [309, 174] width 618 height 300
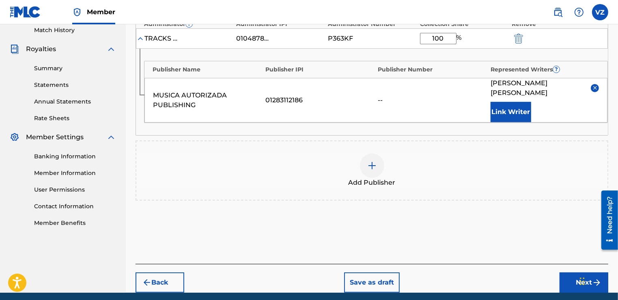
click at [568, 272] on button "Next" at bounding box center [584, 282] width 49 height 20
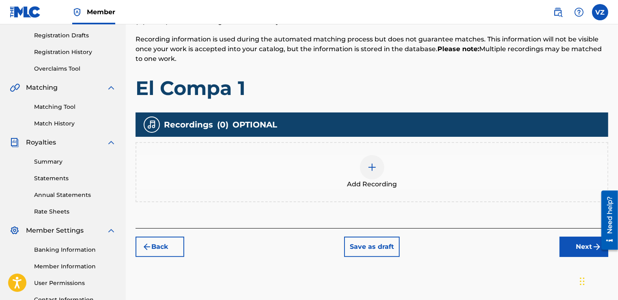
click at [590, 245] on button "Next" at bounding box center [584, 247] width 49 height 20
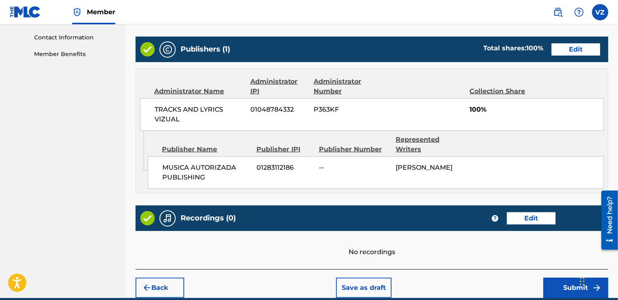
scroll to position [422, 0]
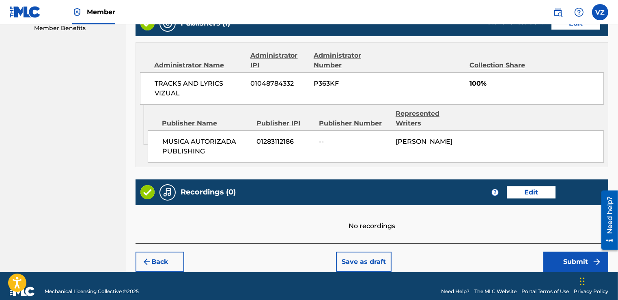
click at [583, 252] on button "Submit" at bounding box center [575, 262] width 65 height 20
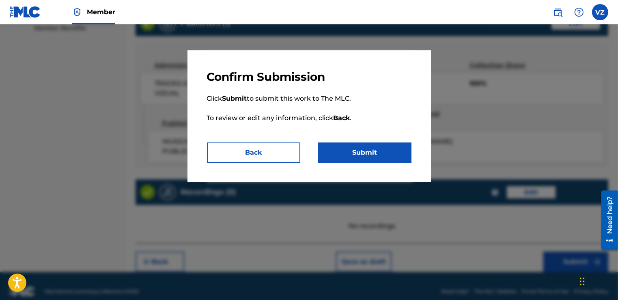
click at [388, 149] on button "Submit" at bounding box center [364, 152] width 93 height 20
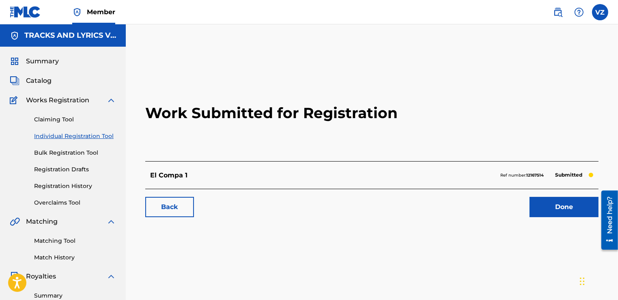
click at [547, 209] on link "Done" at bounding box center [564, 207] width 69 height 20
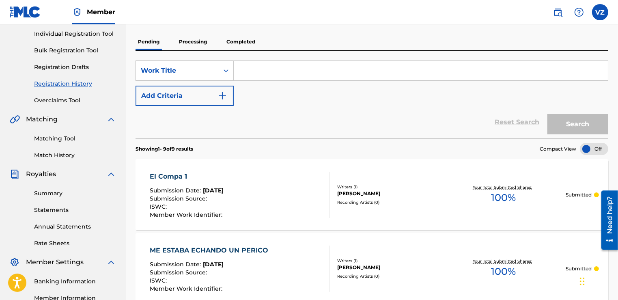
scroll to position [65, 0]
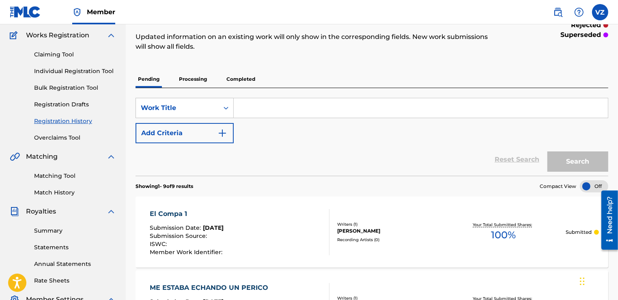
click at [84, 71] on link "Individual Registration Tool" at bounding box center [75, 71] width 82 height 9
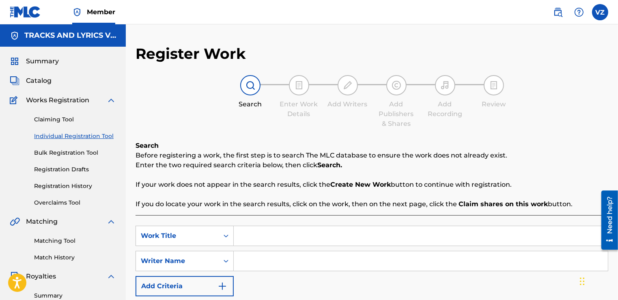
click at [271, 241] on input "Search Form" at bounding box center [421, 235] width 374 height 19
paste input "Agradecido"
type input "Agradecido"
click at [255, 261] on input "Search Form" at bounding box center [421, 260] width 374 height 19
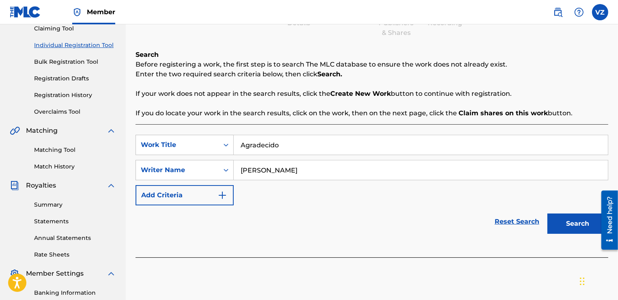
scroll to position [203, 0]
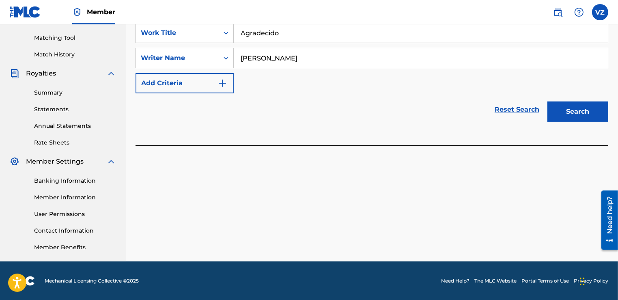
type input "[PERSON_NAME]"
click at [579, 107] on button "Search" at bounding box center [577, 111] width 61 height 20
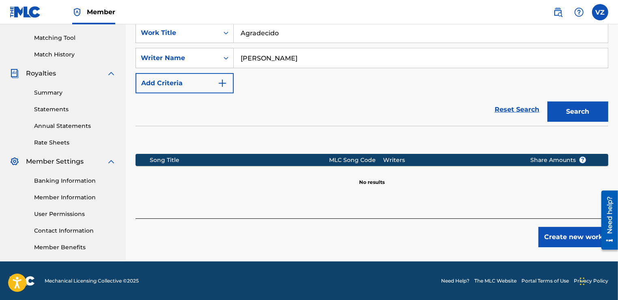
click at [572, 105] on button "Search" at bounding box center [577, 111] width 61 height 20
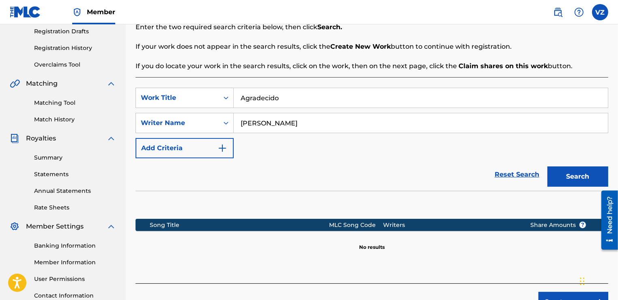
click at [574, 166] on div "Search" at bounding box center [575, 174] width 65 height 32
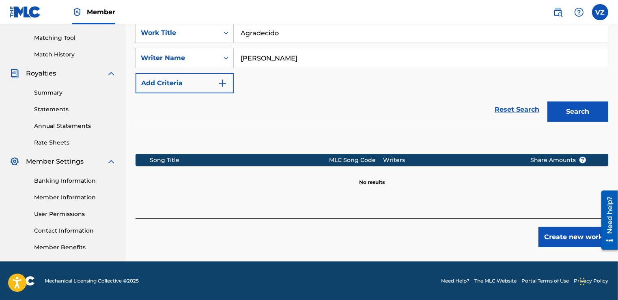
click at [553, 237] on button "Create new work" at bounding box center [573, 237] width 70 height 20
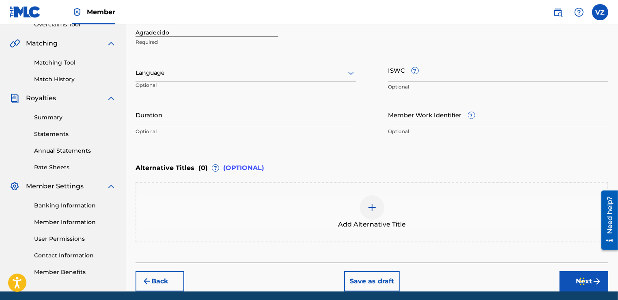
scroll to position [170, 0]
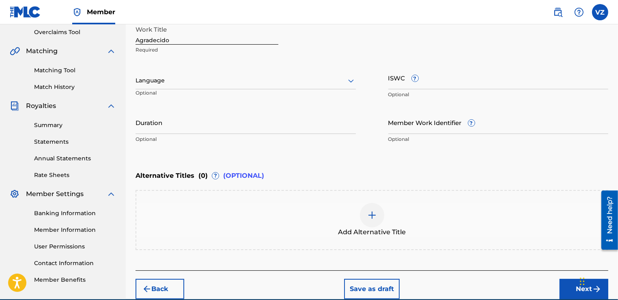
click at [213, 24] on nav "Member VZ VZ [PERSON_NAME] [EMAIL_ADDRESS][DOMAIN_NAME] Notification Preference…" at bounding box center [309, 12] width 618 height 24
click at [296, 91] on div "Language Optional" at bounding box center [246, 84] width 220 height 37
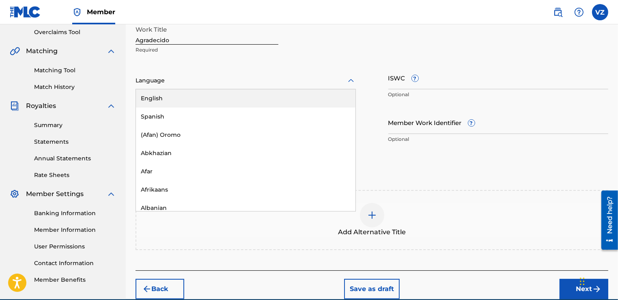
click at [296, 87] on div "Language" at bounding box center [246, 80] width 220 height 17
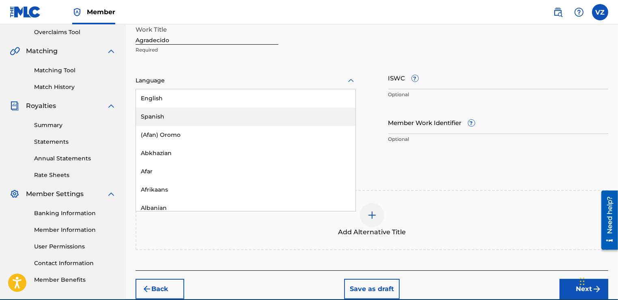
click at [266, 111] on div "Spanish" at bounding box center [246, 117] width 220 height 18
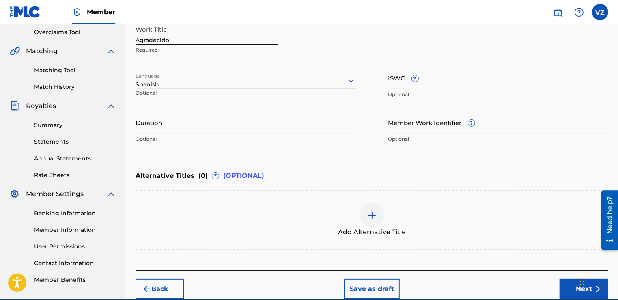
click at [579, 283] on div "Chat Widget" at bounding box center [597, 280] width 41 height 39
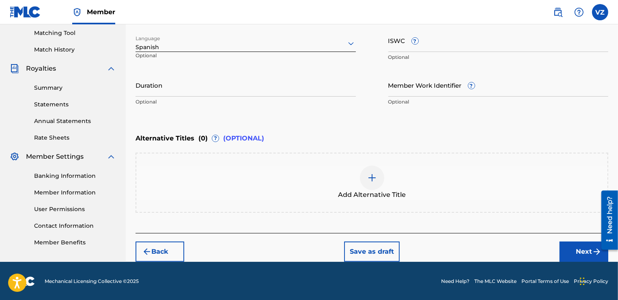
click at [578, 253] on button "Next" at bounding box center [584, 251] width 49 height 20
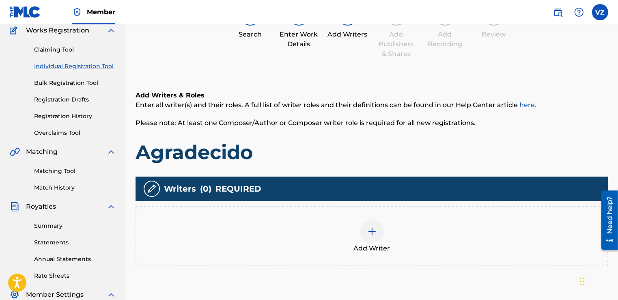
scroll to position [101, 0]
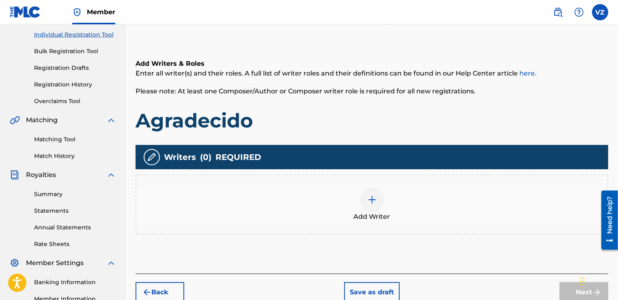
click at [373, 201] on img at bounding box center [372, 200] width 10 height 10
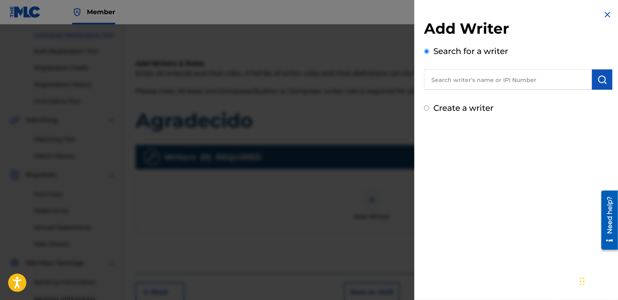
click at [466, 72] on input "text" at bounding box center [508, 79] width 168 height 20
click at [463, 88] on input "text" at bounding box center [508, 79] width 168 height 20
paste input "00681435143"
type input "00681435143"
click at [596, 86] on button "submit" at bounding box center [602, 79] width 20 height 20
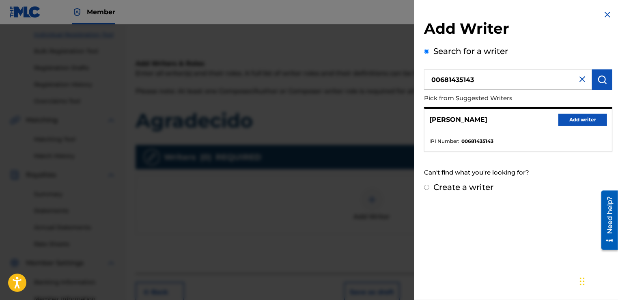
click at [601, 122] on button "Add writer" at bounding box center [582, 120] width 49 height 12
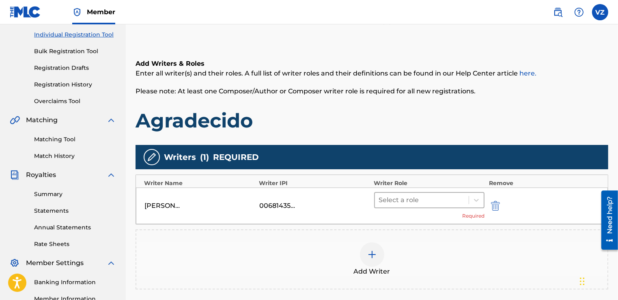
click at [459, 198] on div at bounding box center [422, 199] width 86 height 11
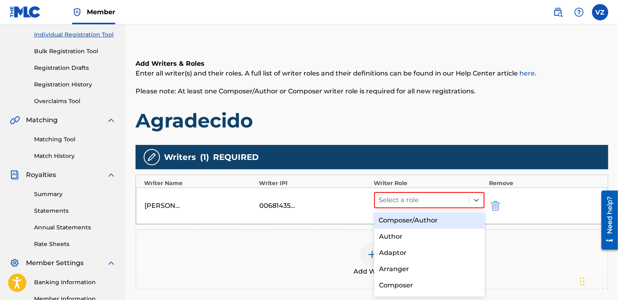
click at [444, 217] on div "Composer/Author" at bounding box center [429, 220] width 111 height 16
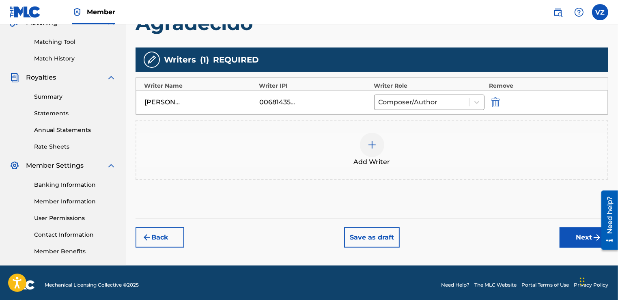
click at [586, 243] on button "Next" at bounding box center [584, 237] width 49 height 20
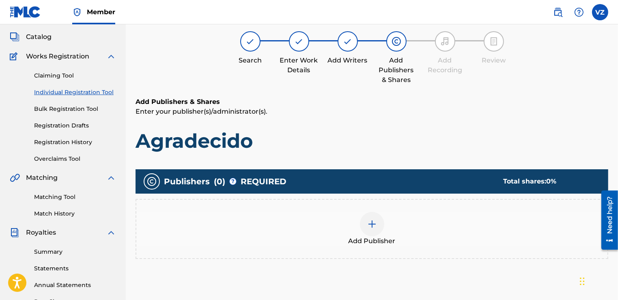
scroll to position [37, 0]
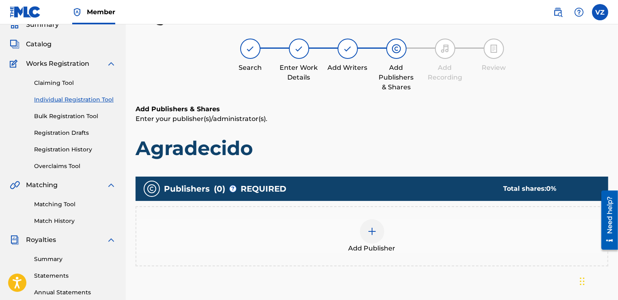
click at [381, 228] on div at bounding box center [372, 231] width 24 height 24
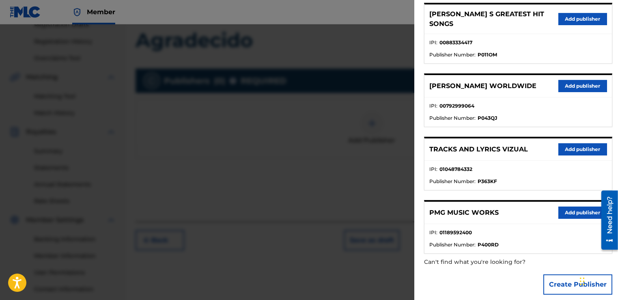
scroll to position [199, 0]
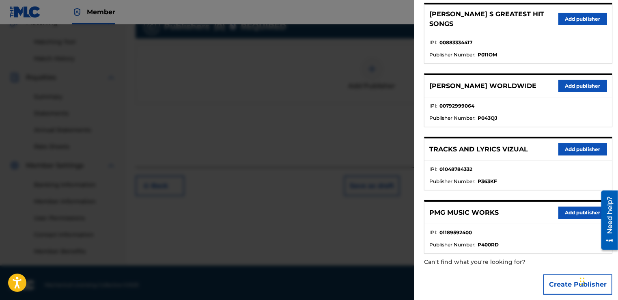
drag, startPoint x: 560, startPoint y: 276, endPoint x: 558, endPoint y: 272, distance: 4.6
click at [560, 276] on button "Create Publisher" at bounding box center [577, 284] width 69 height 20
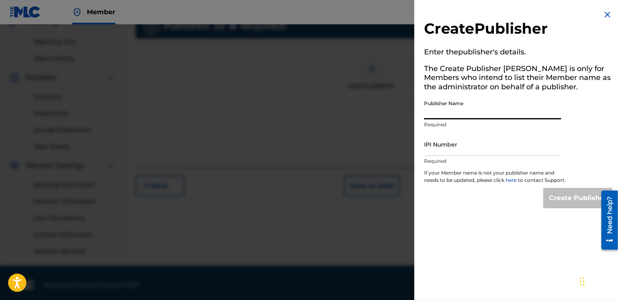
click at [446, 110] on input "Publisher Name" at bounding box center [492, 107] width 137 height 23
paste input "MUSICA AUTORIZADA PUBLISHING"
type input "MUSICA AUTORIZADA PUBLISHING"
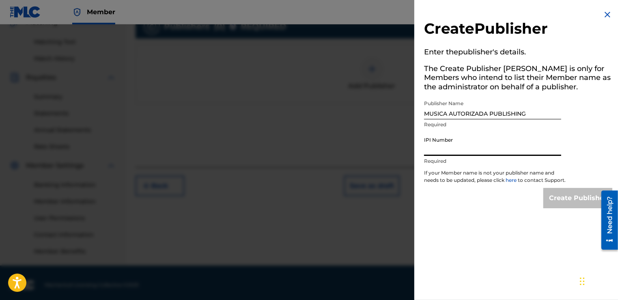
click at [482, 146] on input "IPI Number" at bounding box center [492, 144] width 137 height 23
paste input "01283112186"
type input "01283112186"
click at [567, 203] on input "Create Publisher" at bounding box center [577, 198] width 69 height 20
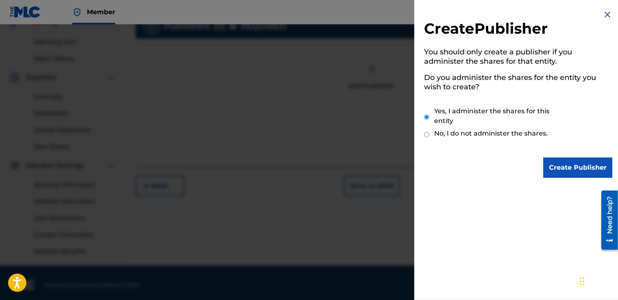
click at [555, 171] on input "Create Publisher" at bounding box center [577, 167] width 69 height 20
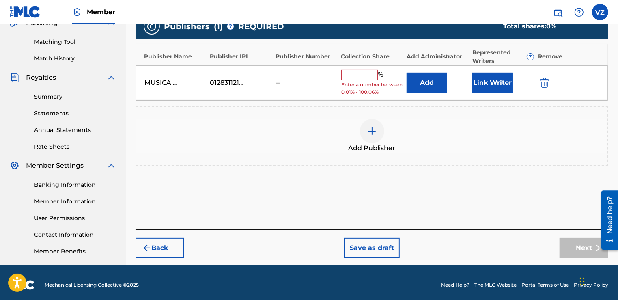
click at [355, 71] on input "text" at bounding box center [359, 75] width 37 height 11
type input "0"
click at [440, 78] on button "Add" at bounding box center [427, 83] width 41 height 20
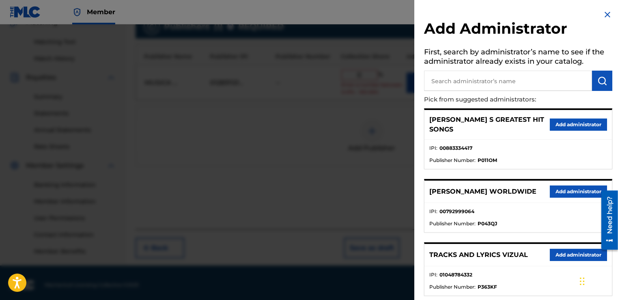
click at [571, 249] on button "Add administrator" at bounding box center [578, 255] width 57 height 12
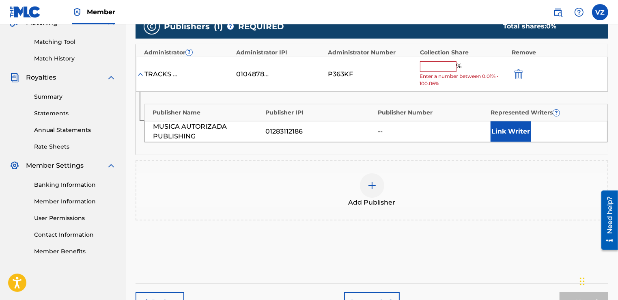
click at [444, 67] on input "text" at bounding box center [438, 66] width 37 height 11
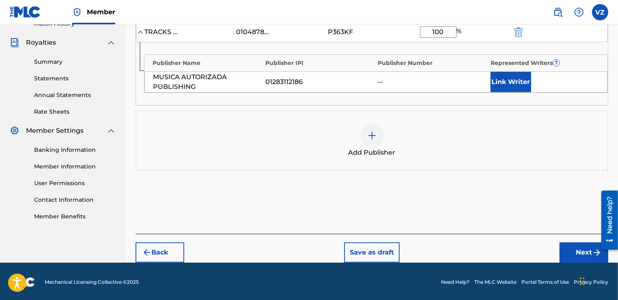
type input "100"
click at [583, 245] on button "Next" at bounding box center [584, 252] width 49 height 20
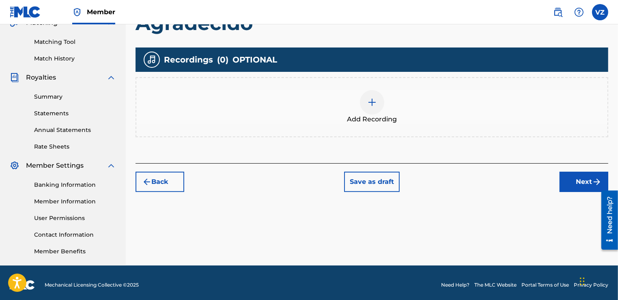
click at [578, 175] on button "Next" at bounding box center [584, 182] width 49 height 20
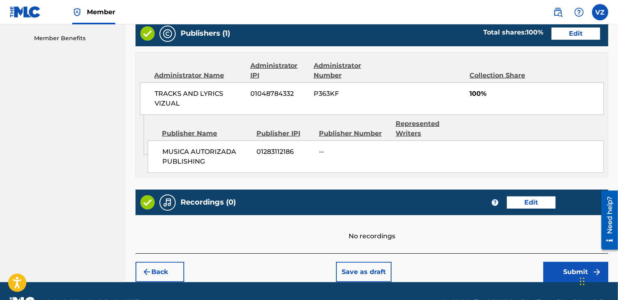
scroll to position [422, 0]
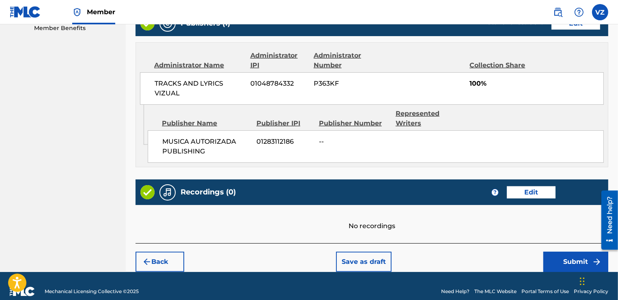
click at [572, 252] on button "Submit" at bounding box center [575, 262] width 65 height 20
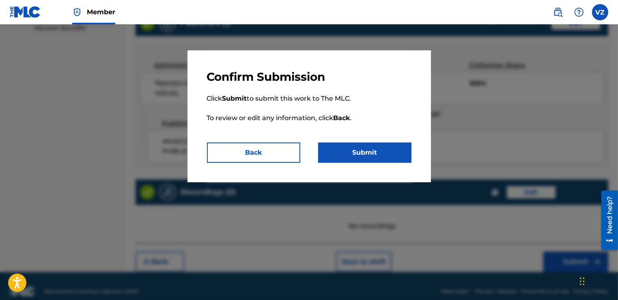
click at [386, 158] on button "Submit" at bounding box center [364, 152] width 93 height 20
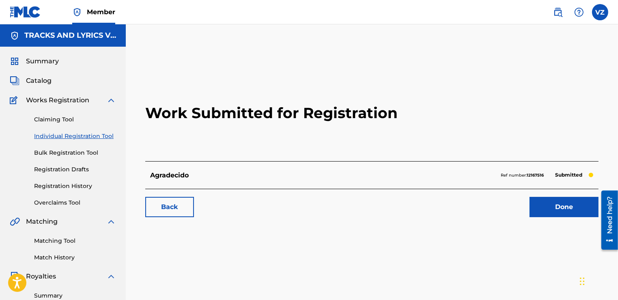
click at [576, 218] on div "Work Submitted for Registration Agradecido Ref number: 12167516 Submitted Back …" at bounding box center [372, 145] width 473 height 160
click at [577, 211] on link "Done" at bounding box center [564, 207] width 69 height 20
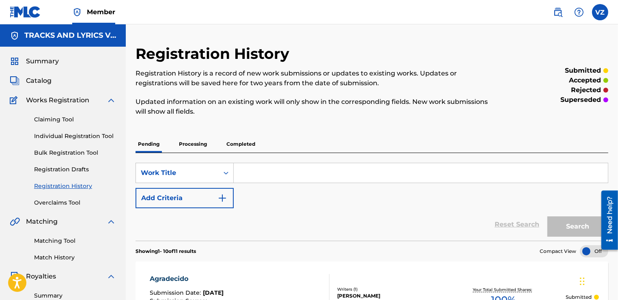
click at [603, 15] on label at bounding box center [600, 12] width 16 height 16
click at [600, 12] on input "VZ [PERSON_NAME] [EMAIL_ADDRESS][DOMAIN_NAME] Notification Preferences Profile …" at bounding box center [600, 12] width 0 height 0
